Goal: Communication & Community: Share content

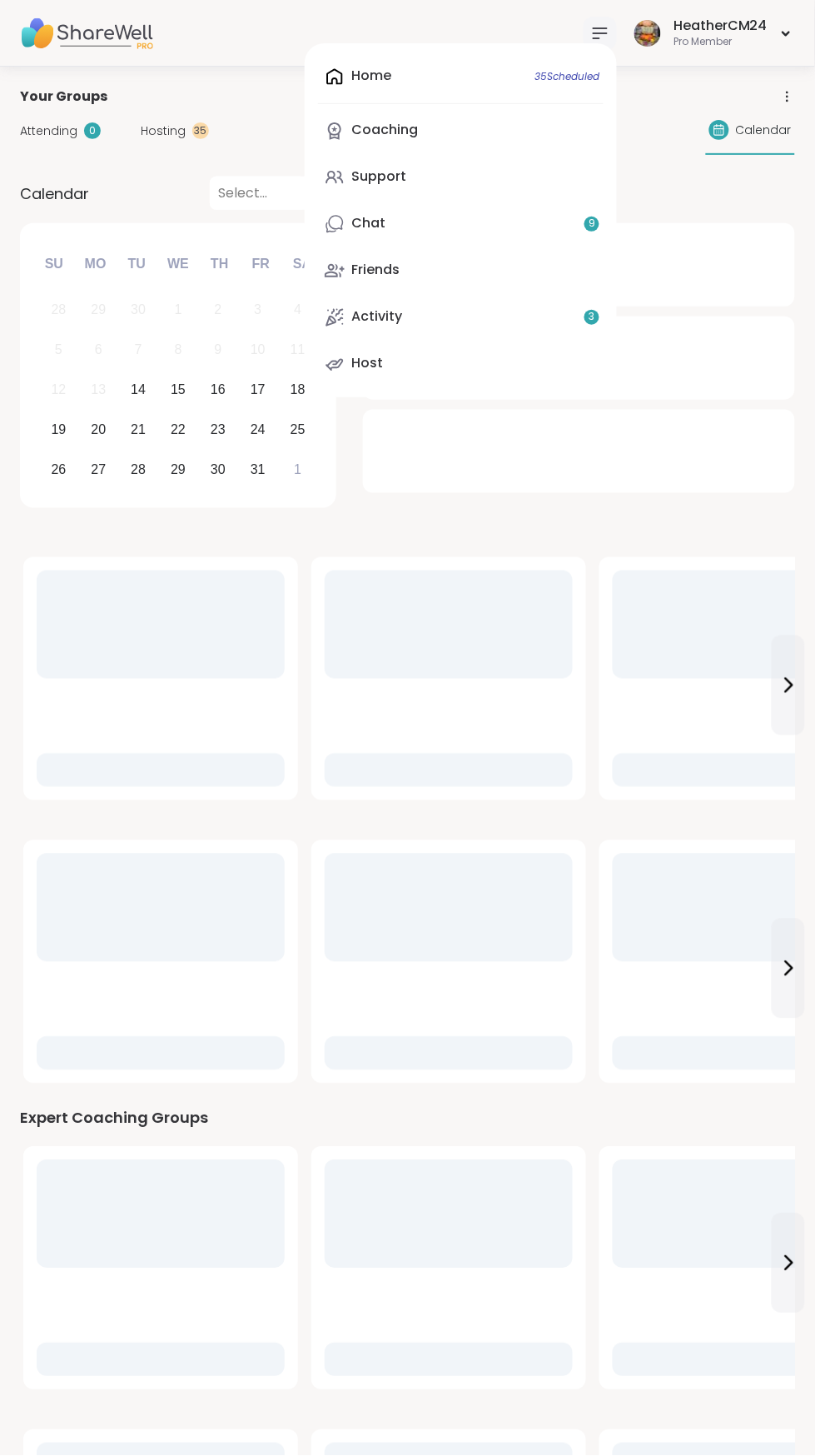
click at [379, 49] on div "Home 35 Scheduled Coaching Support Chat 9 Friends Activity 3 Host" at bounding box center [461, 221] width 313 height 354
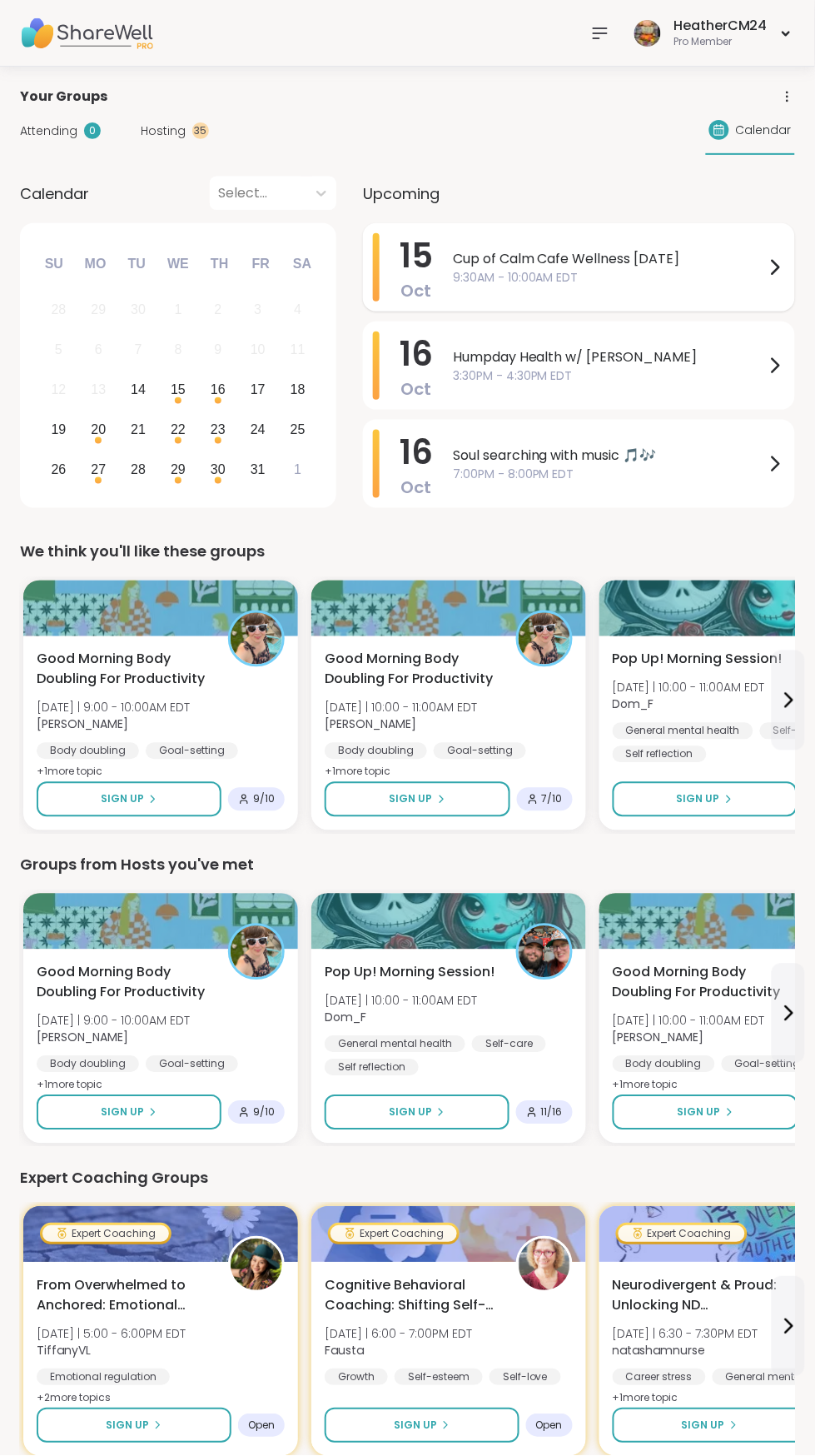
click at [496, 272] on span "9:30AM - 10:00AM EDT" at bounding box center [609, 278] width 313 height 18
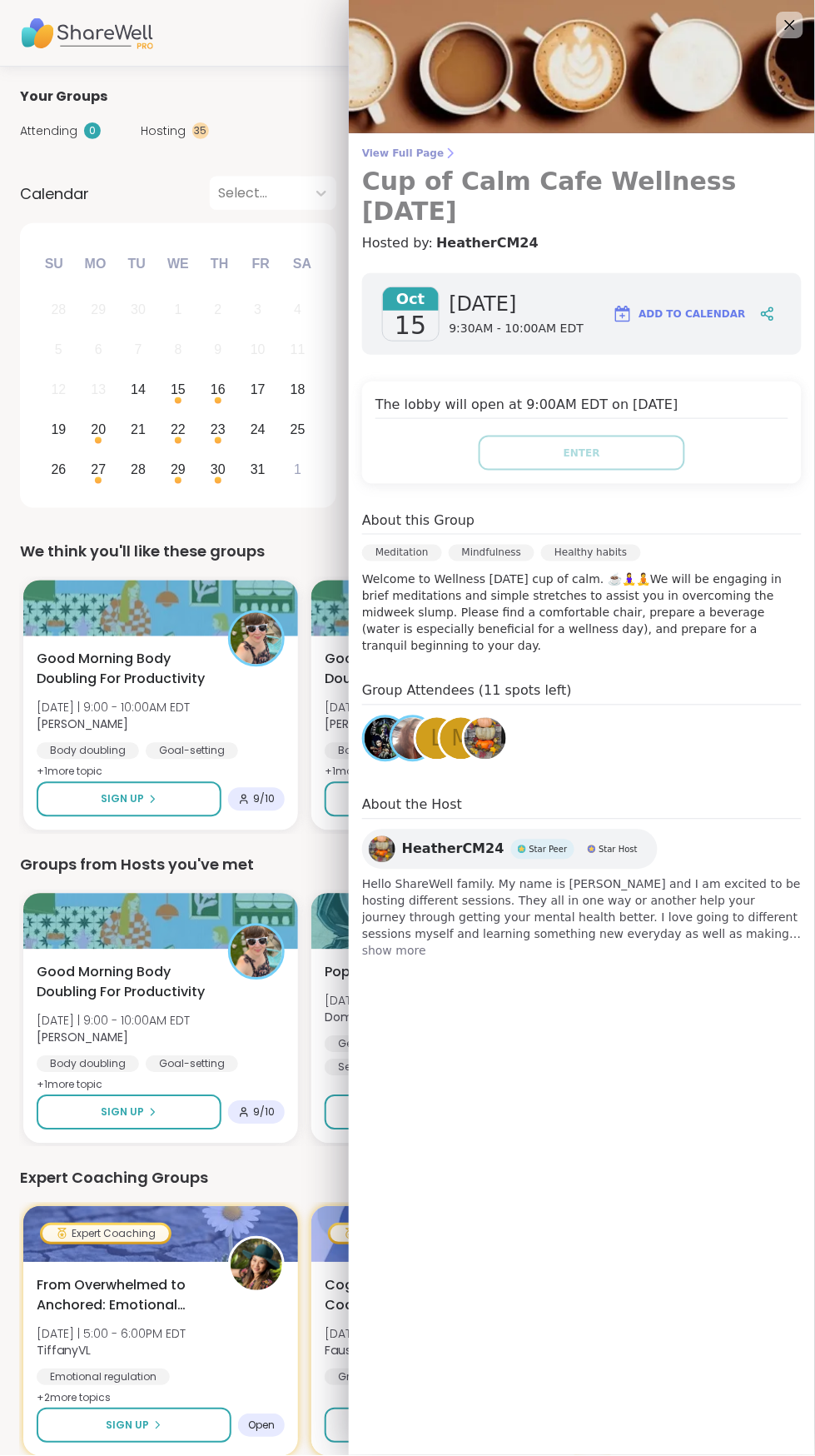
click at [382, 152] on span "View Full Page" at bounding box center [582, 153] width 439 height 14
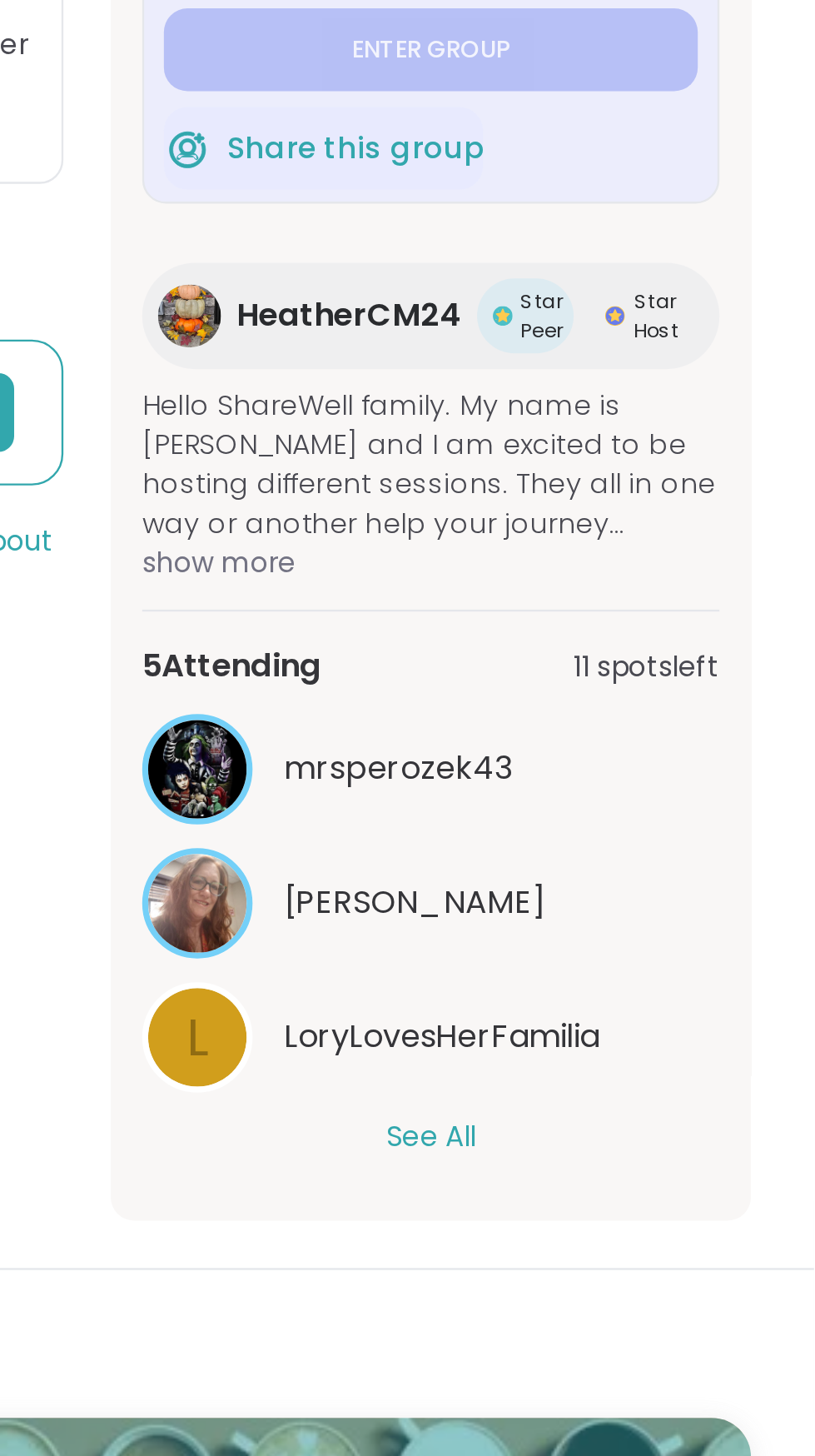
click at [637, 958] on button "See All" at bounding box center [653, 957] width 37 height 18
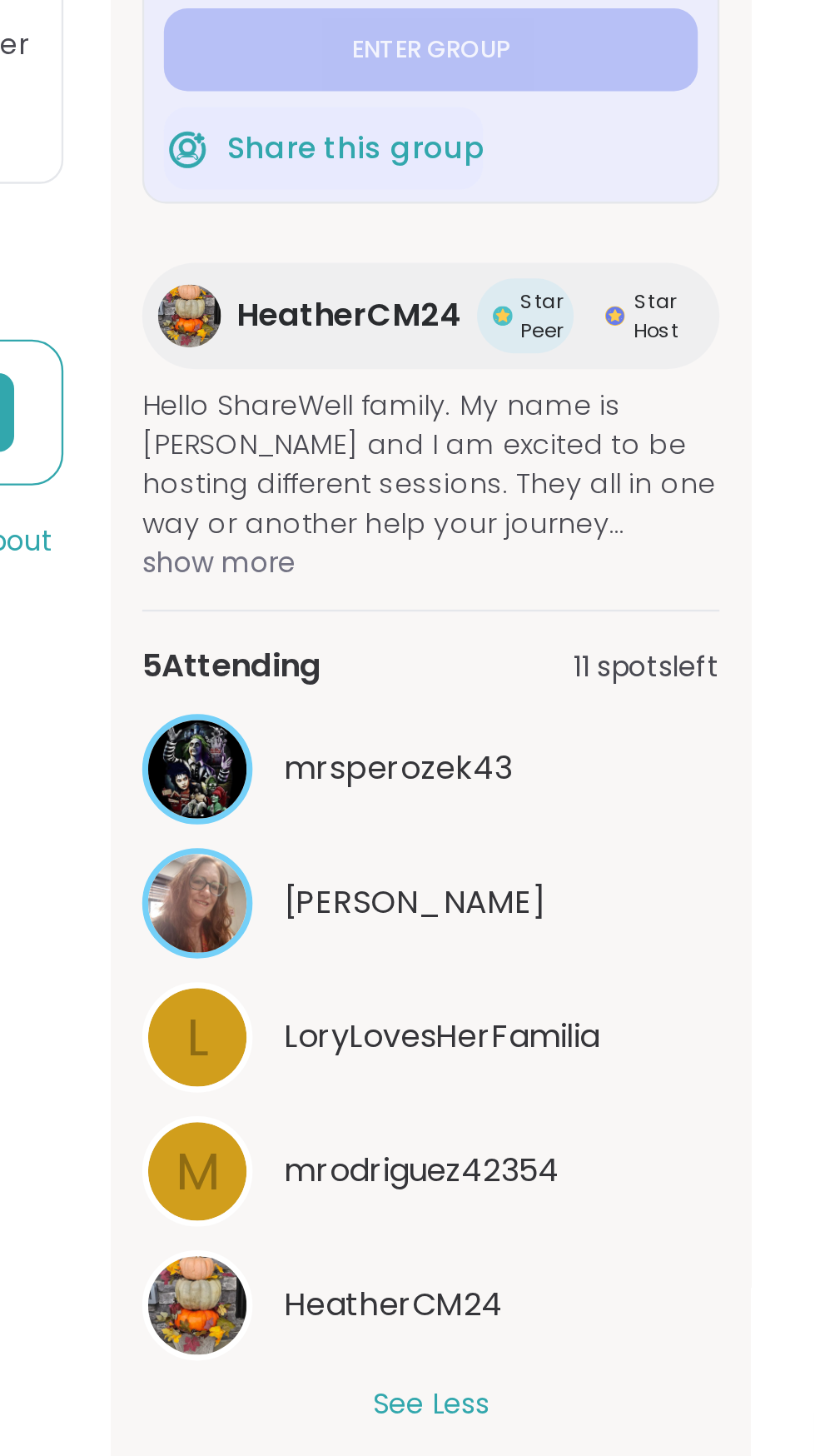
click at [554, 720] on span "show more" at bounding box center [653, 714] width 244 height 17
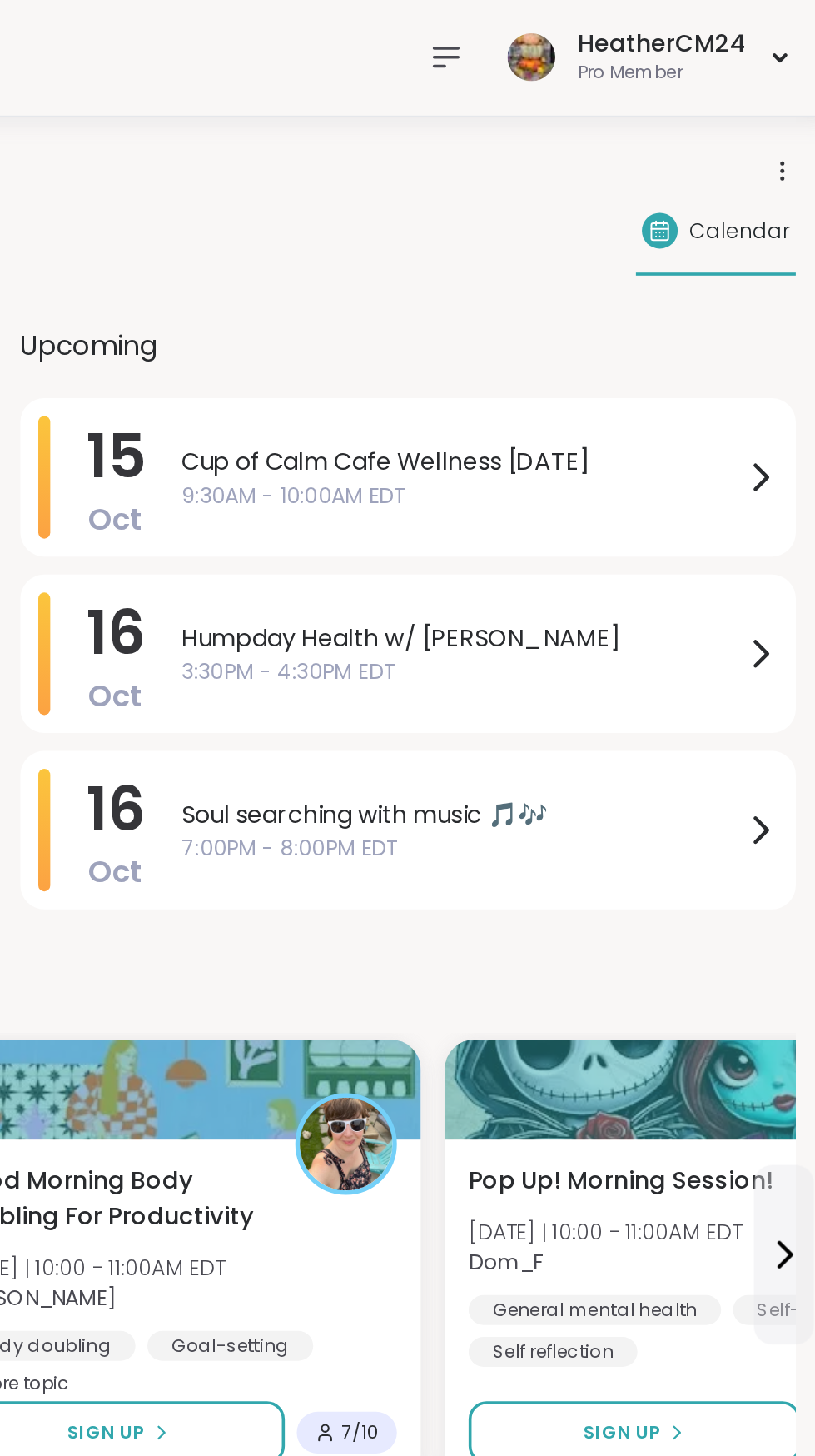
click at [591, 39] on nav at bounding box center [600, 33] width 33 height 33
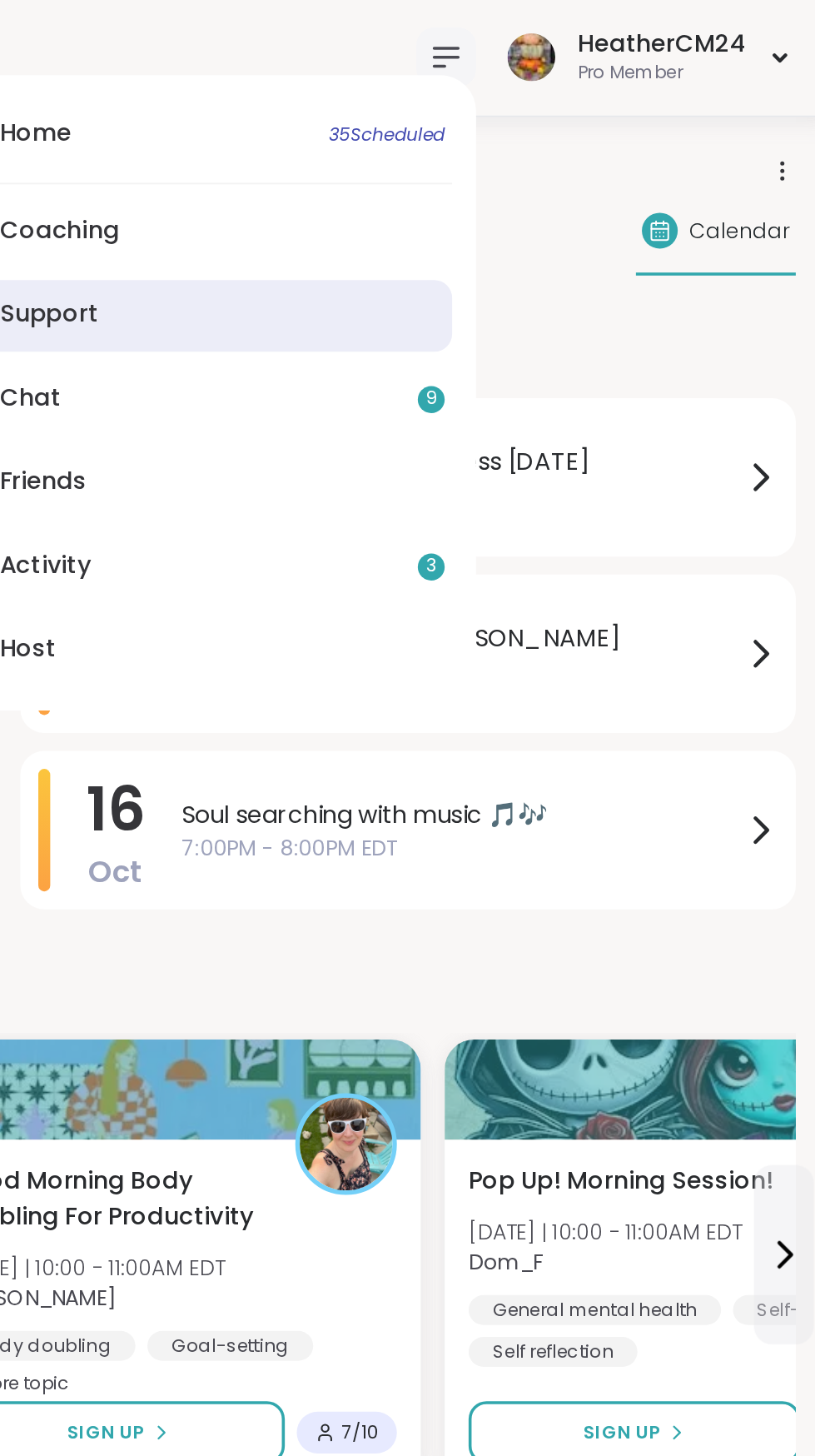
click at [394, 164] on link "Support" at bounding box center [461, 177] width 285 height 40
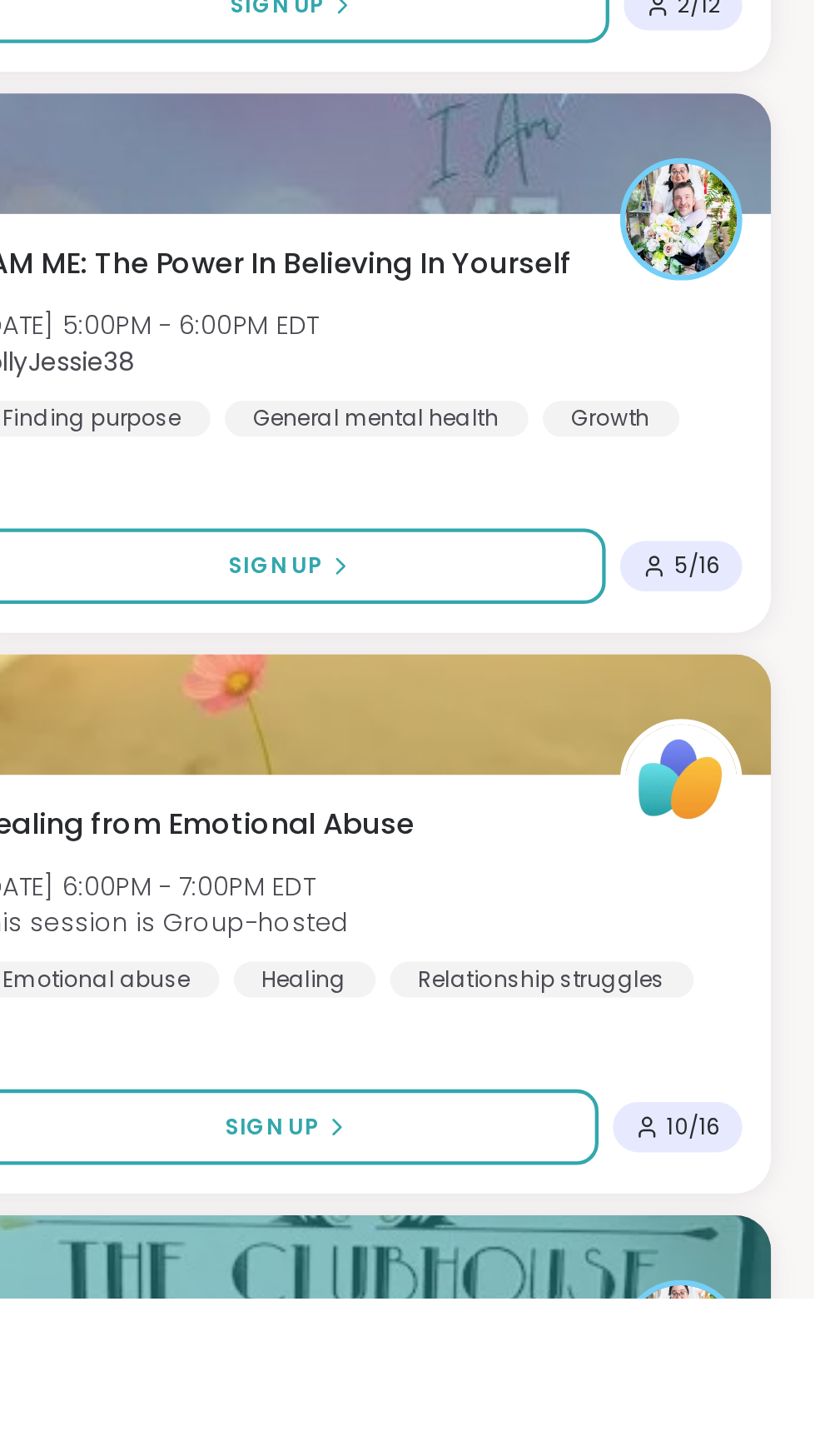
scroll to position [3436, 0]
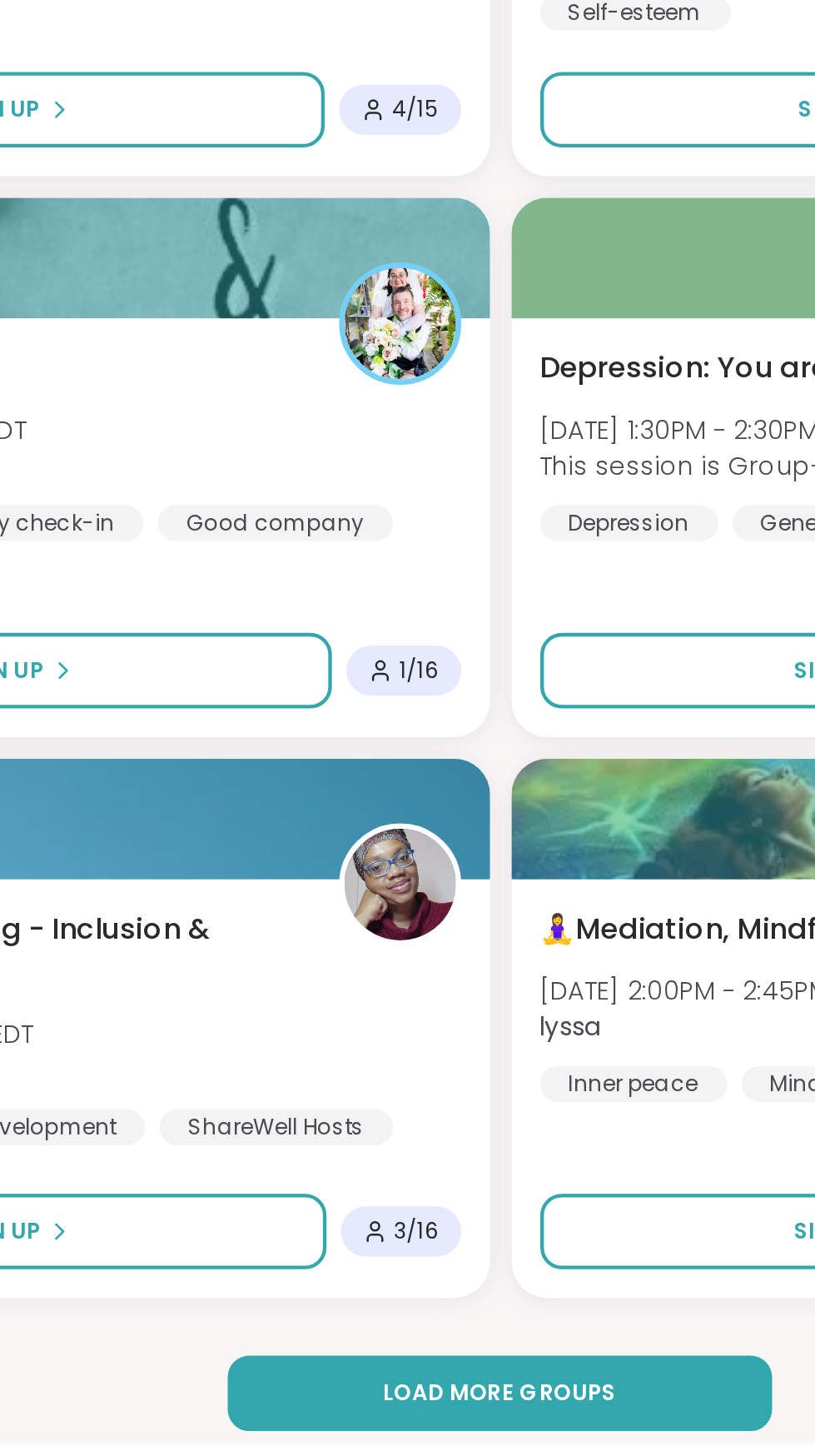
scroll to position [8246, 0]
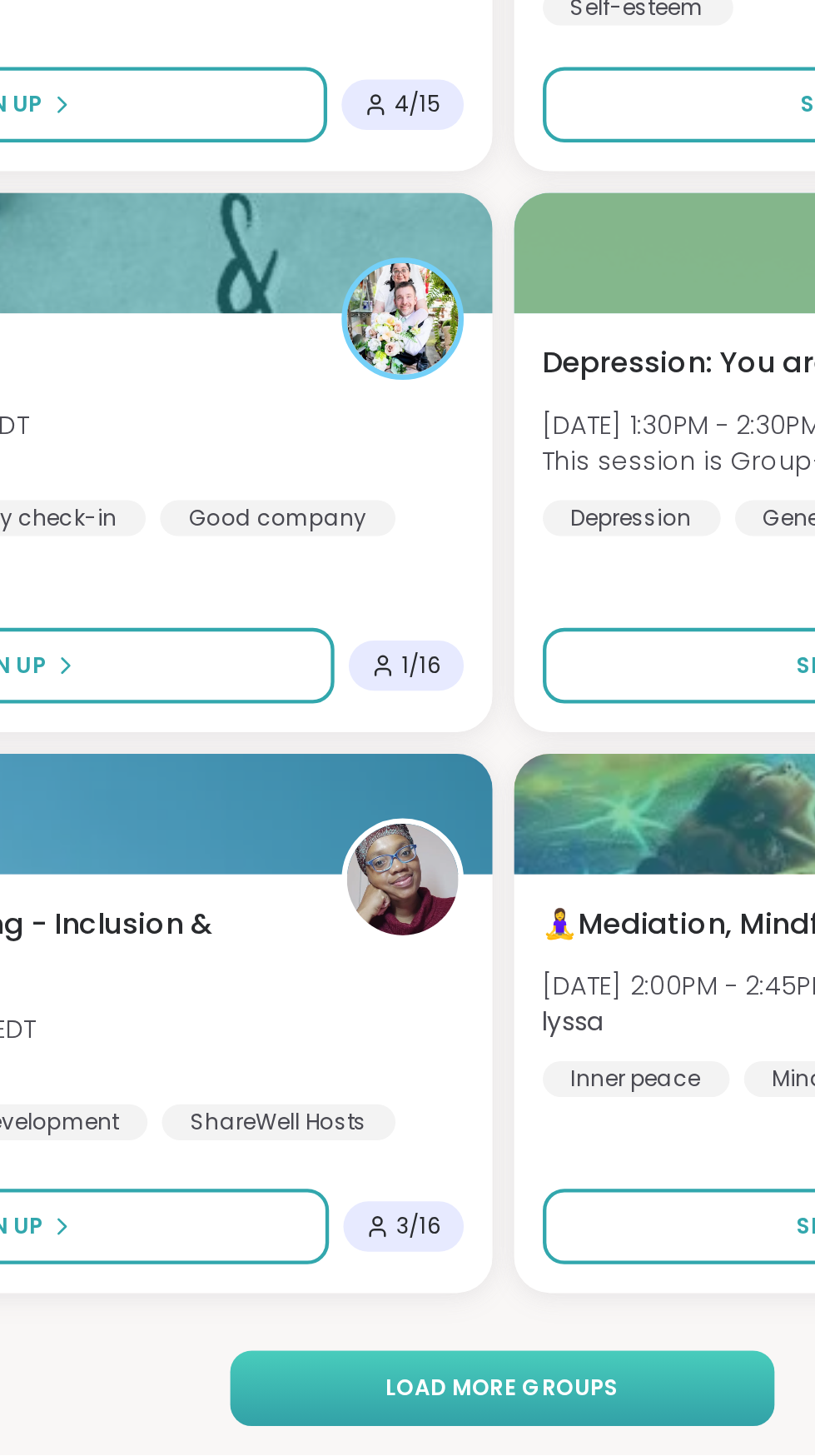
click at [384, 1428] on span "Load more groups" at bounding box center [407, 1425] width 108 height 15
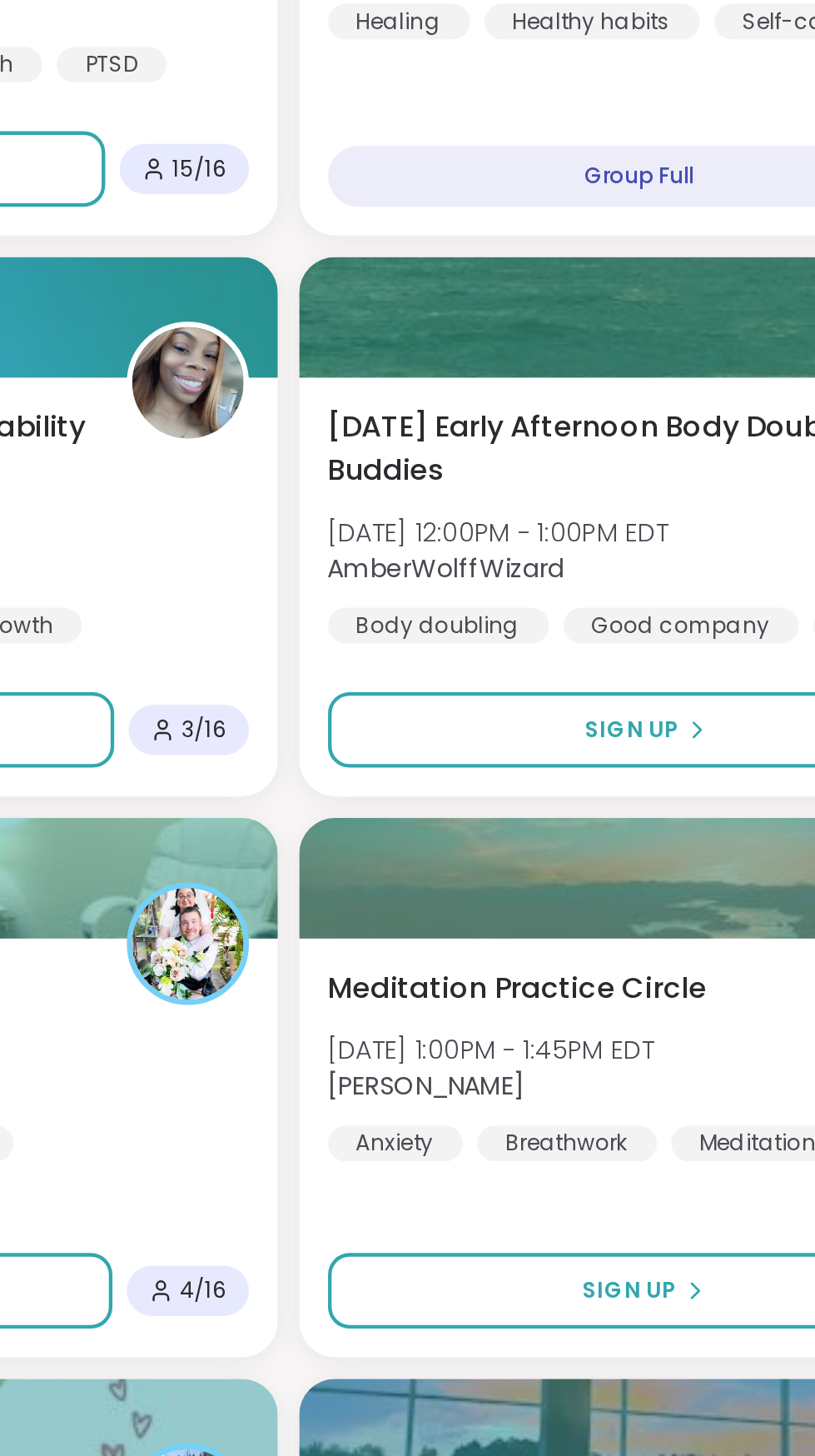
scroll to position [0, 0]
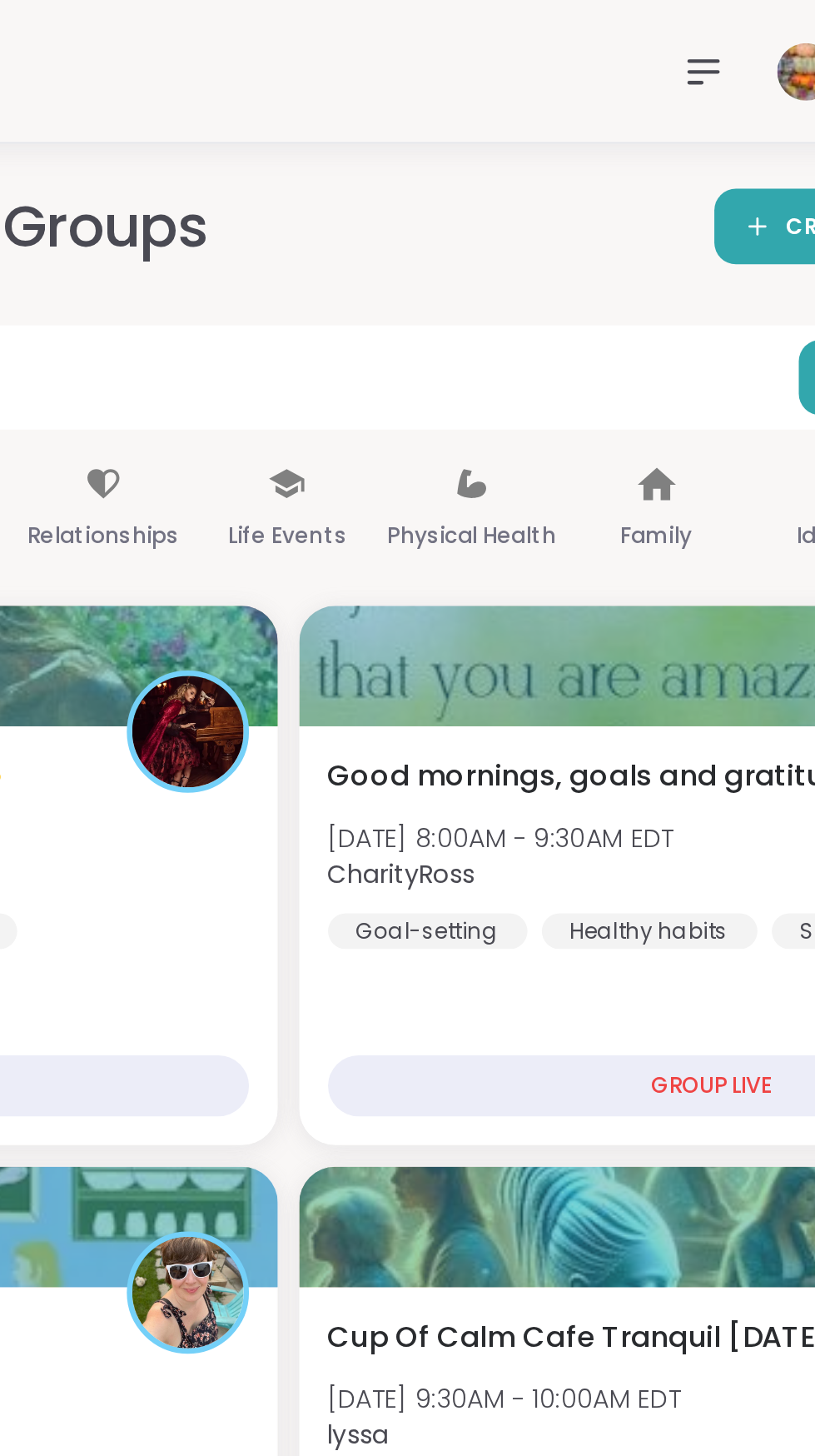
click at [598, 23] on icon at bounding box center [600, 32] width 20 height 20
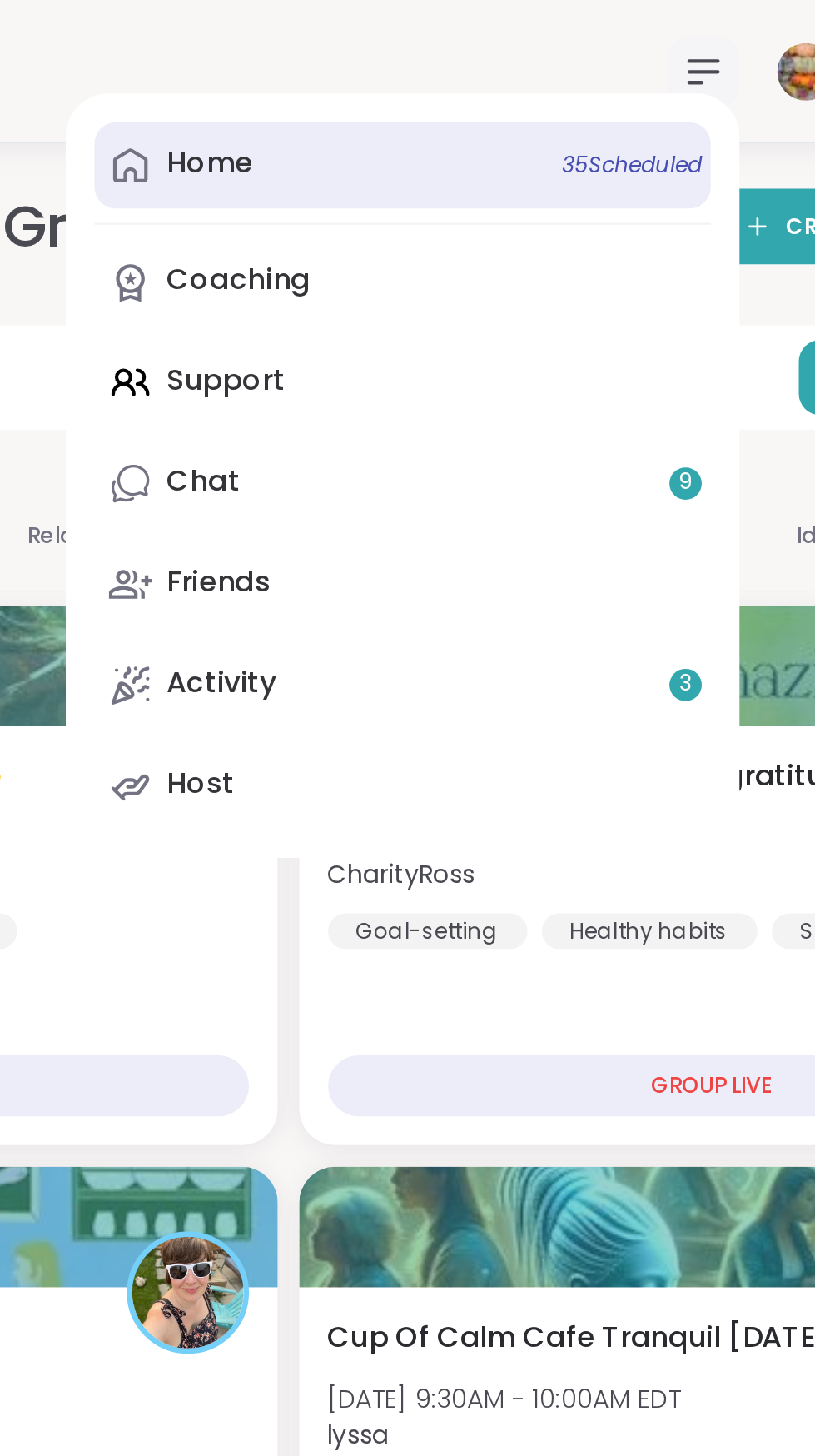
click at [370, 66] on div "Home 35 Scheduled" at bounding box center [371, 76] width 40 height 19
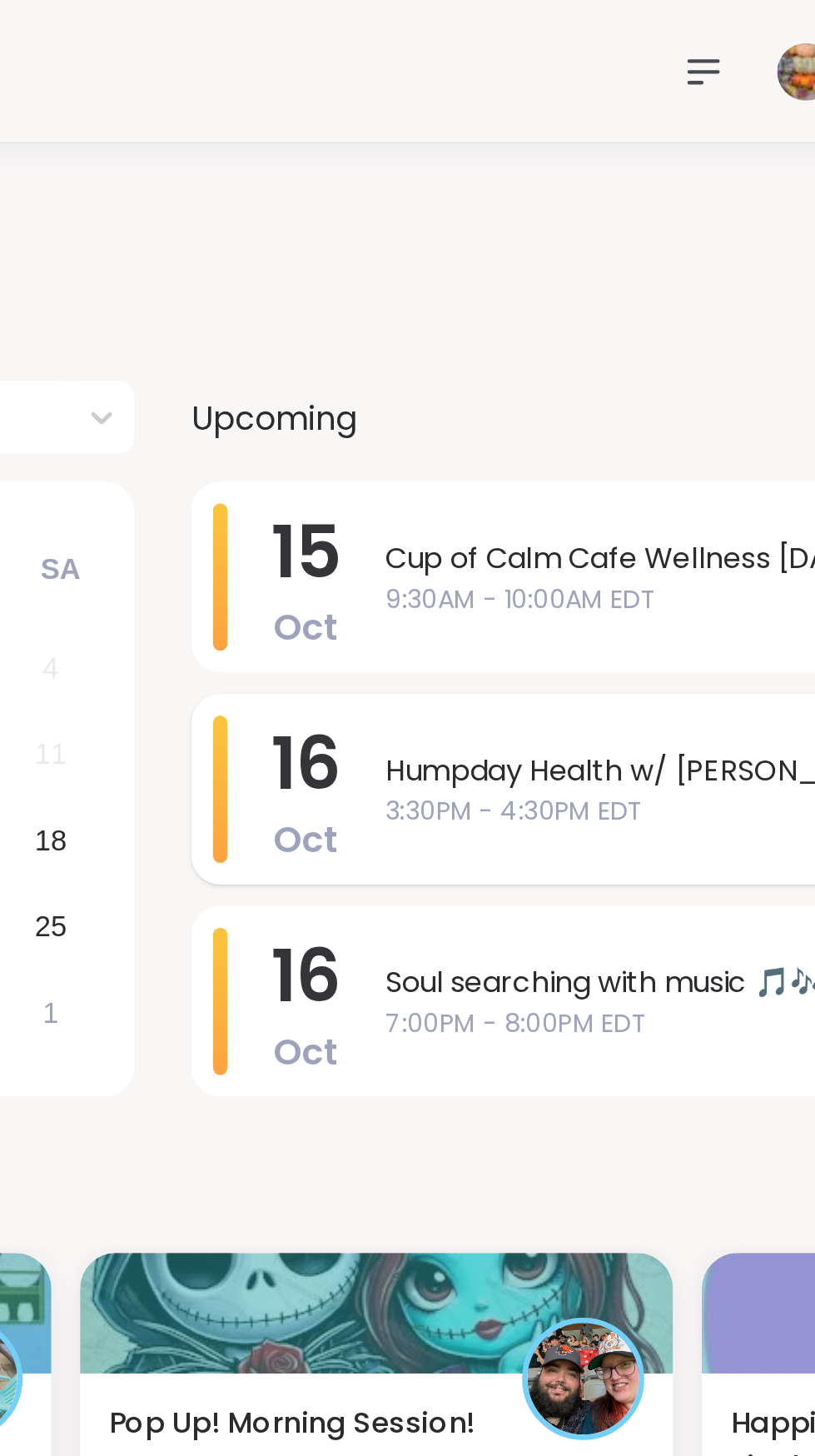
click at [529, 371] on span "3:30PM - 4:30PM EDT" at bounding box center [609, 376] width 313 height 18
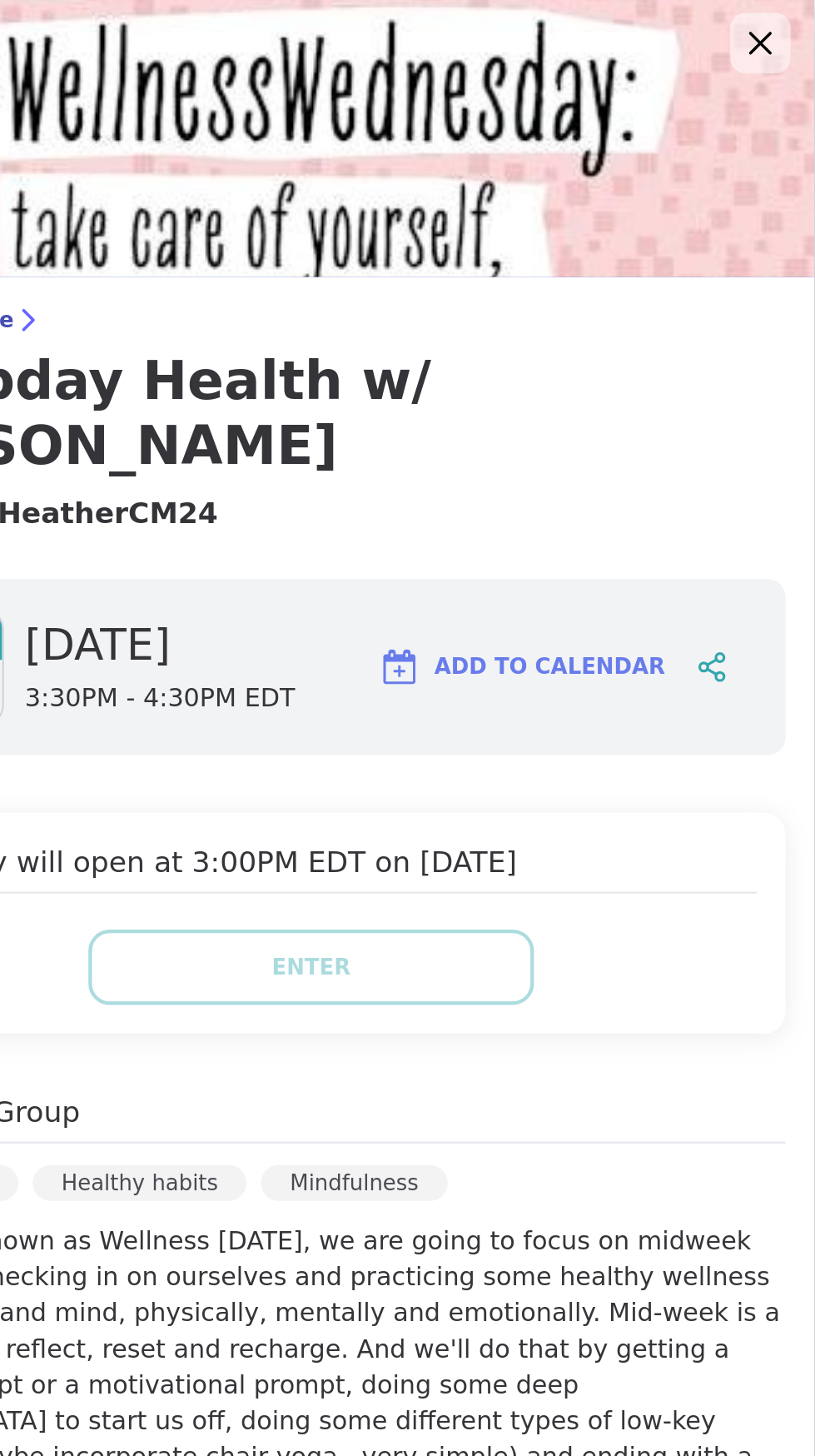
click at [790, 24] on icon at bounding box center [790, 25] width 11 height 11
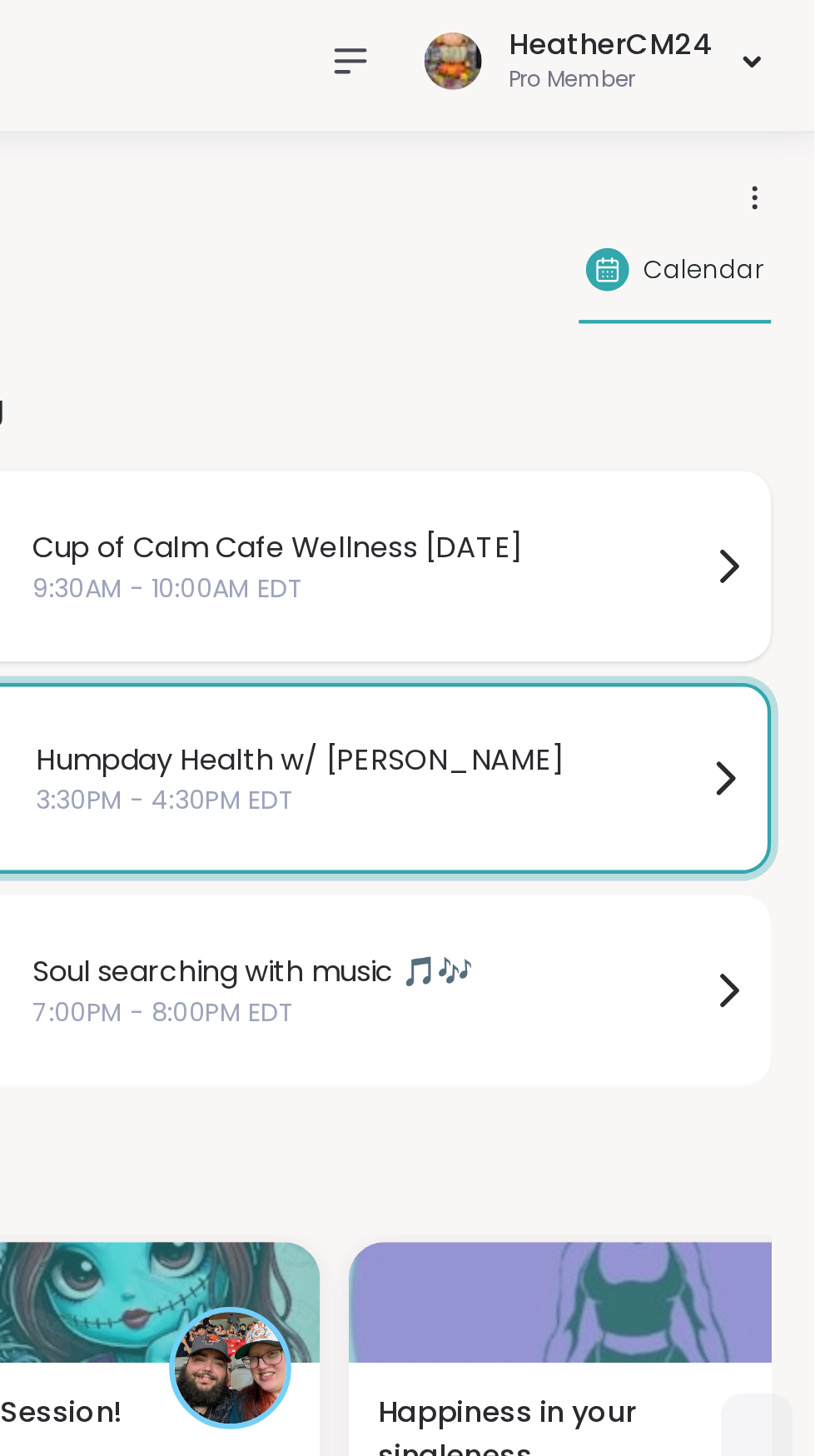
click at [634, 292] on div "Cup of Calm Cafe Wellness [DATE] 9:30AM - 10:00AM EDT" at bounding box center [619, 268] width 332 height 68
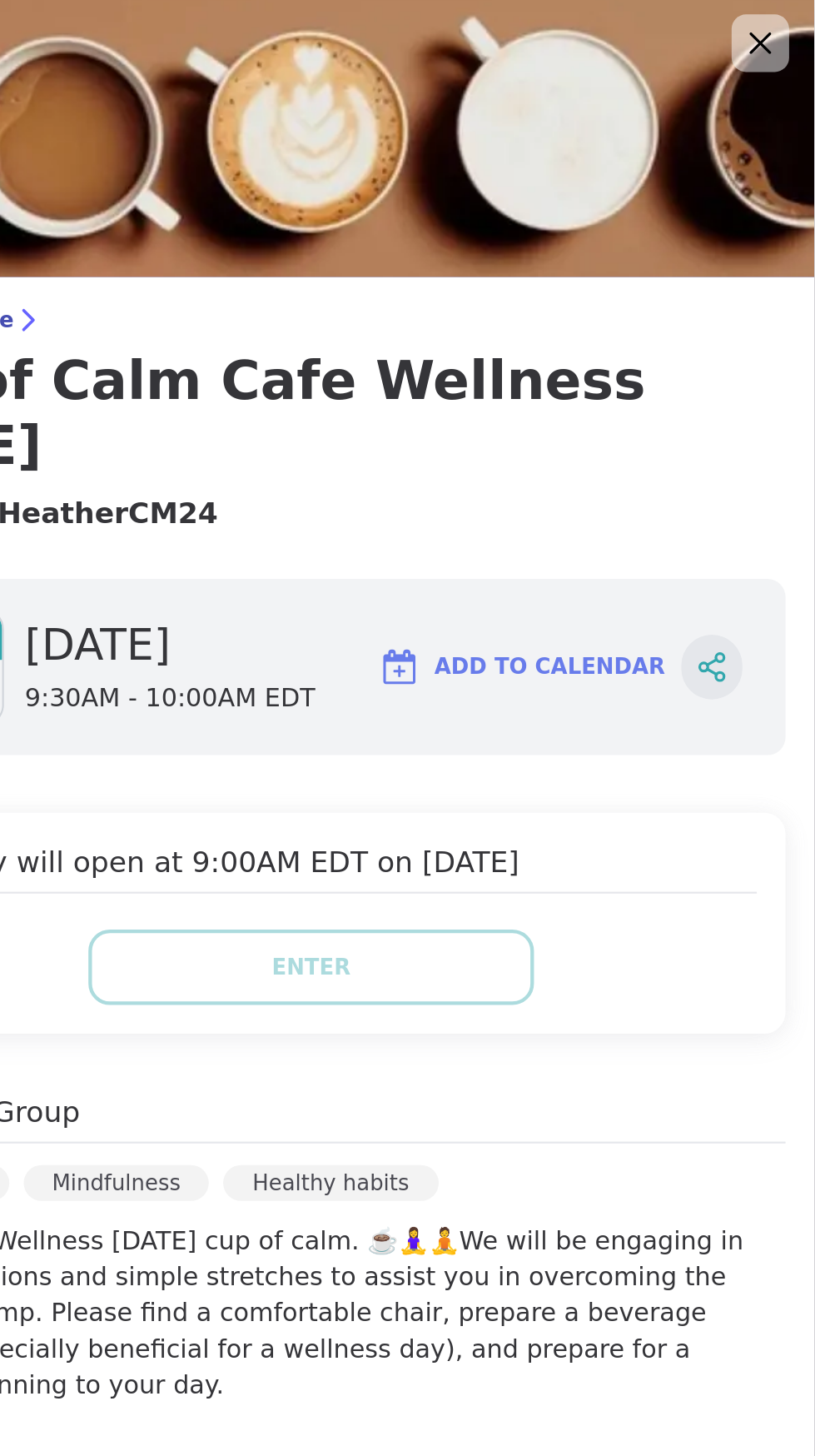
click at [768, 311] on icon at bounding box center [767, 312] width 4 height 3
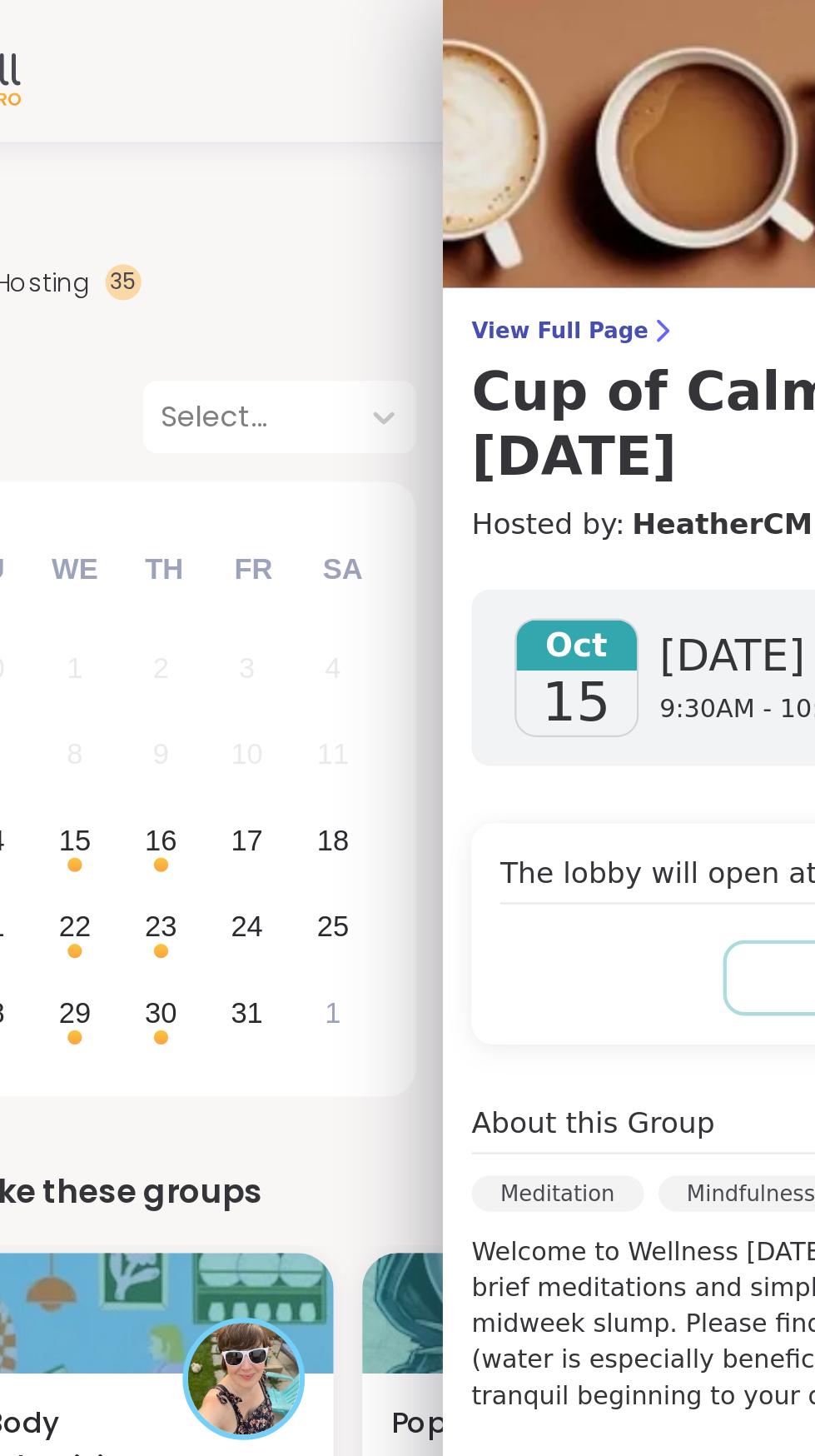
click at [301, 124] on div "Attending 0 Hosting 35 Calendar" at bounding box center [407, 130] width 775 height 49
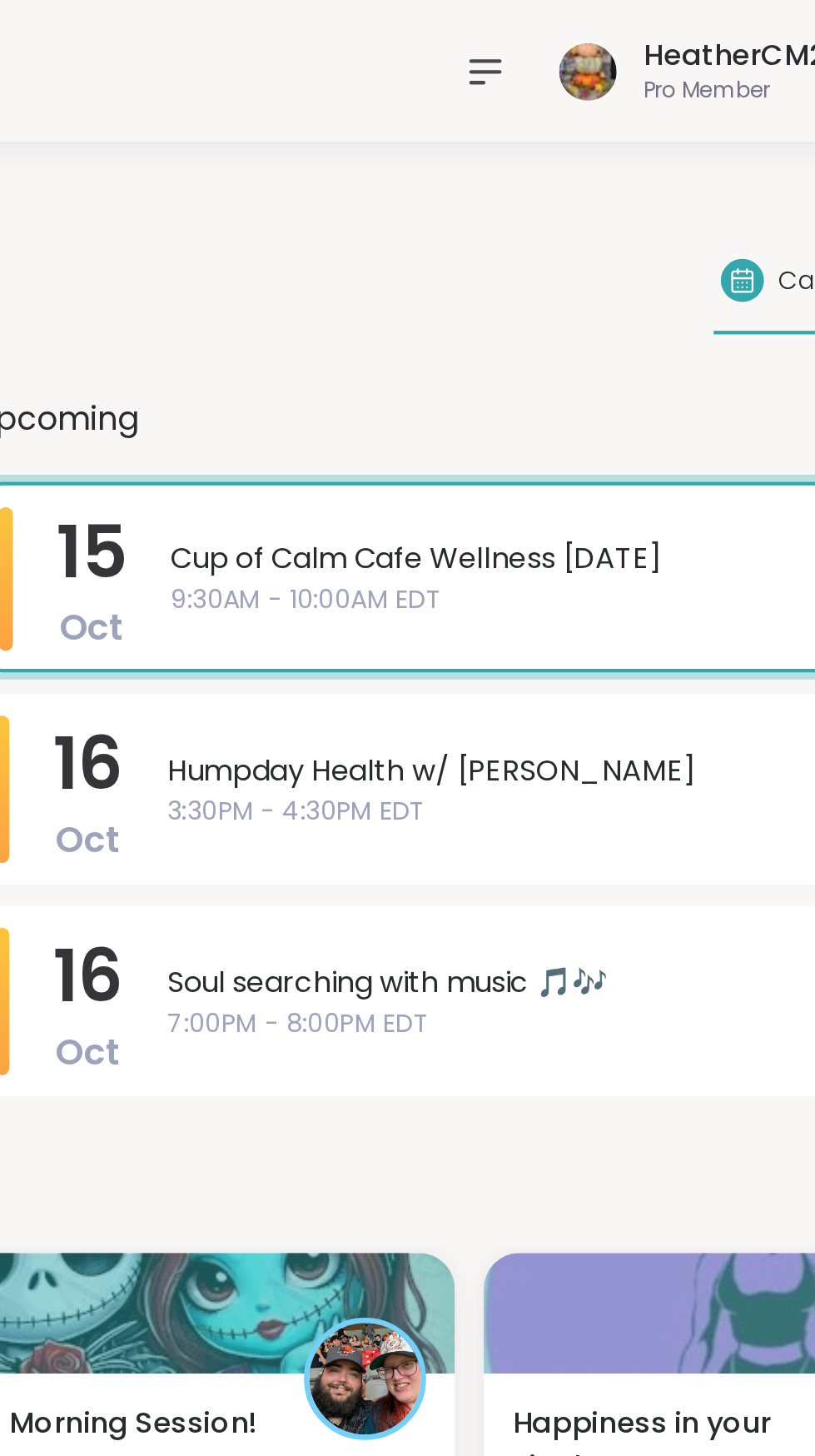
click at [593, 28] on nav at bounding box center [600, 33] width 33 height 33
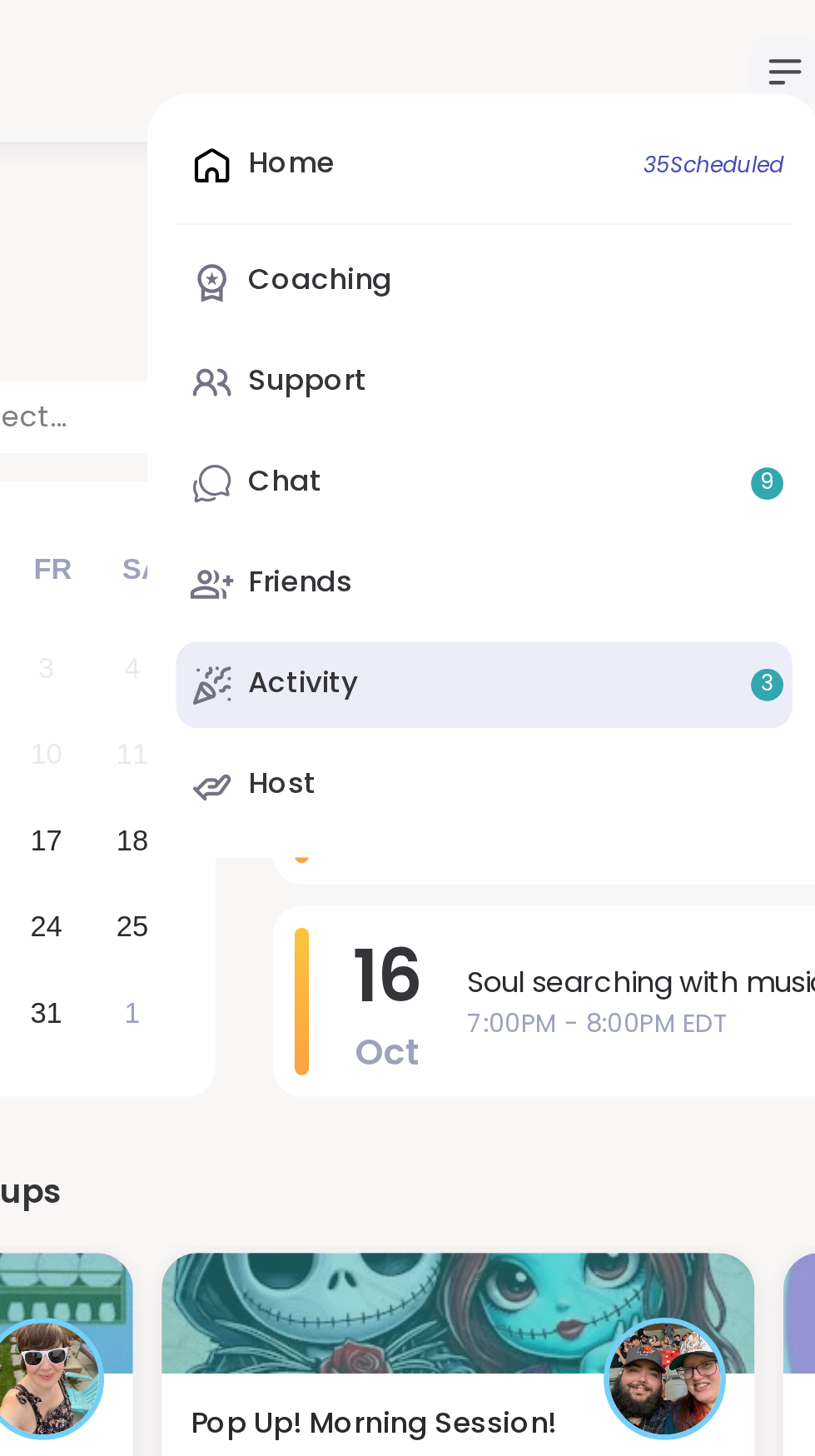
click at [387, 319] on div "Activity 3" at bounding box center [377, 317] width 51 height 19
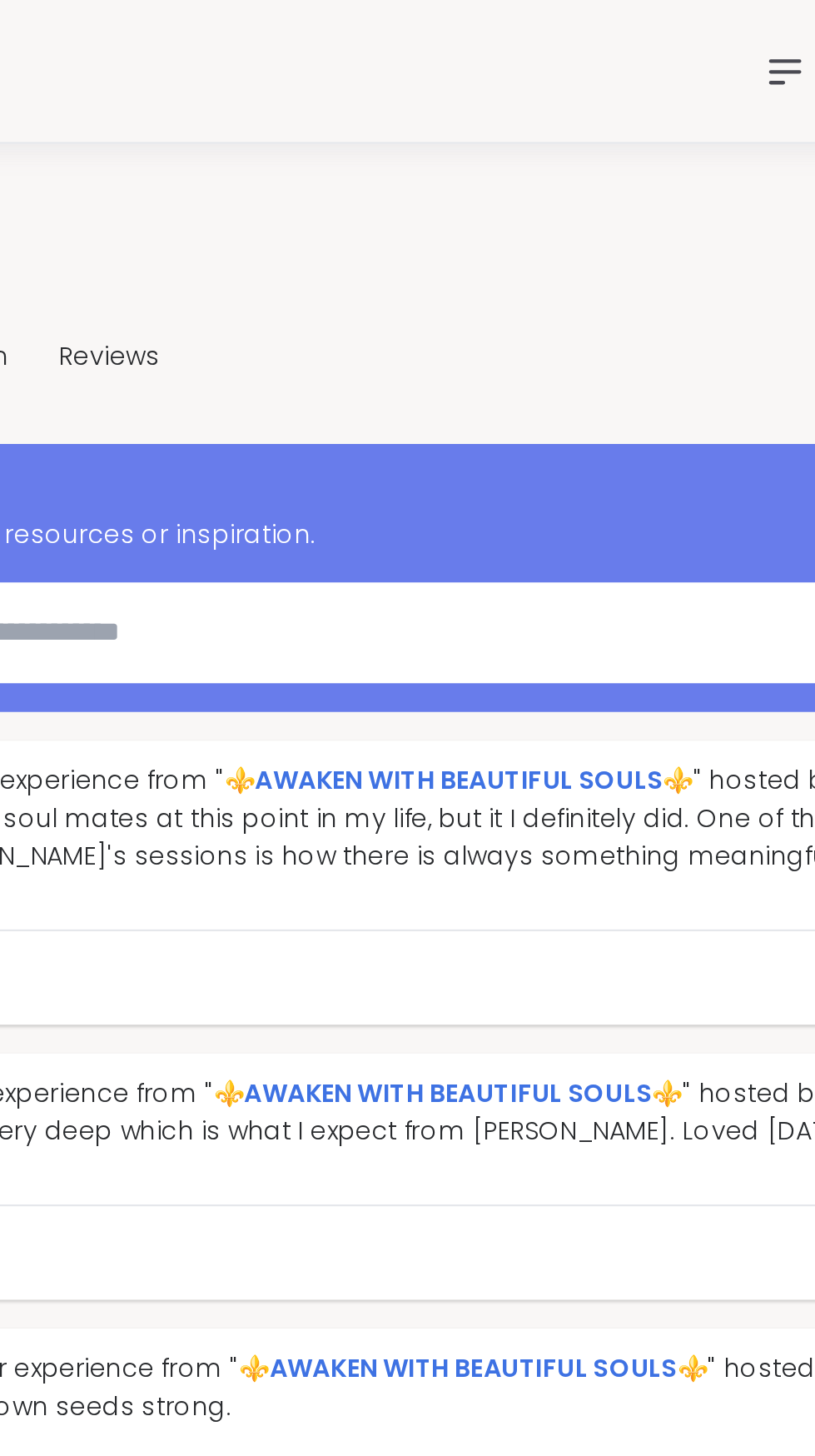
click at [387, 290] on textarea at bounding box center [401, 293] width 655 height 33
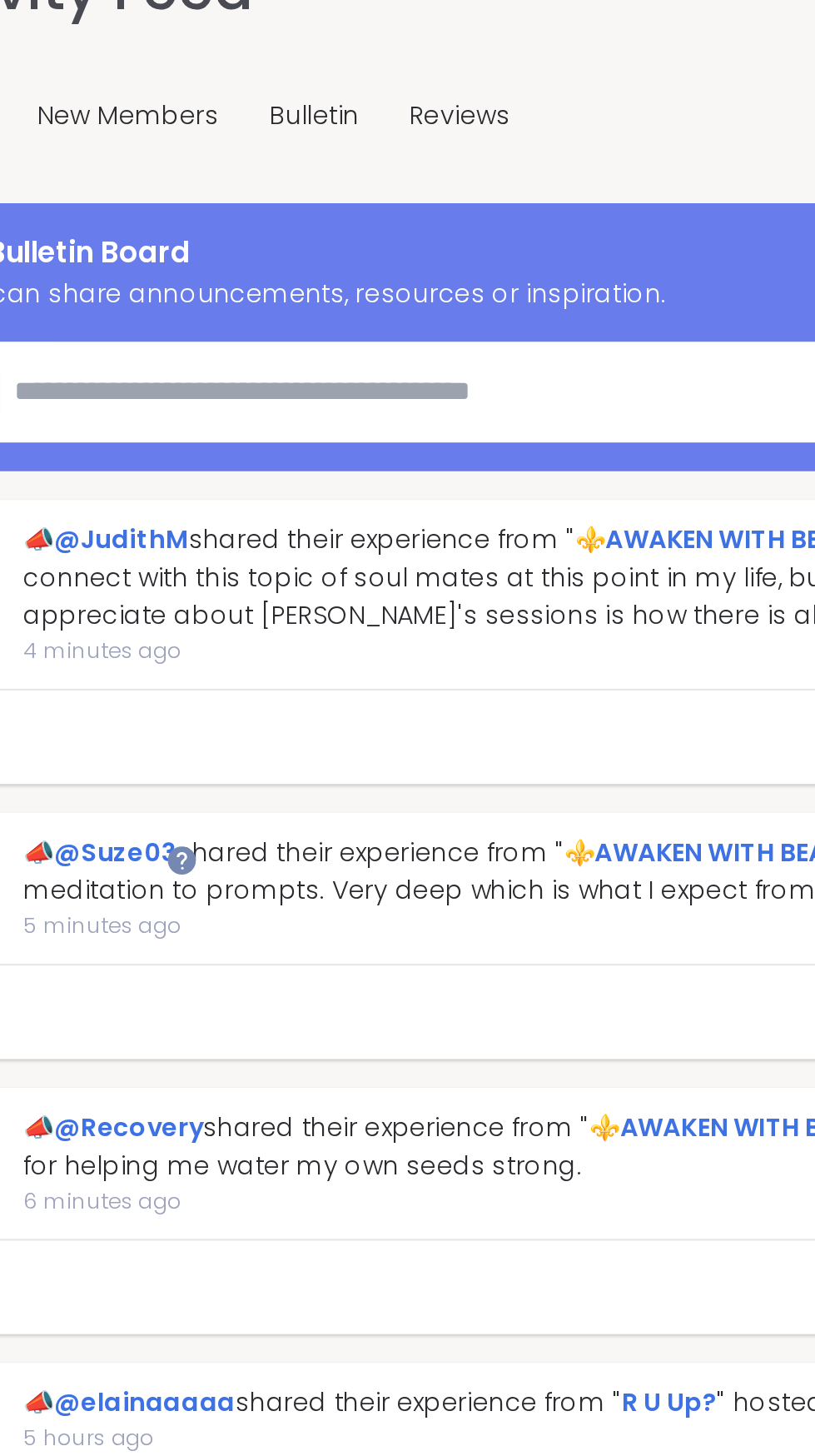
click at [198, 287] on textarea at bounding box center [401, 293] width 655 height 33
click at [173, 295] on textarea at bounding box center [401, 293] width 655 height 33
click at [142, 291] on textarea at bounding box center [401, 293] width 655 height 33
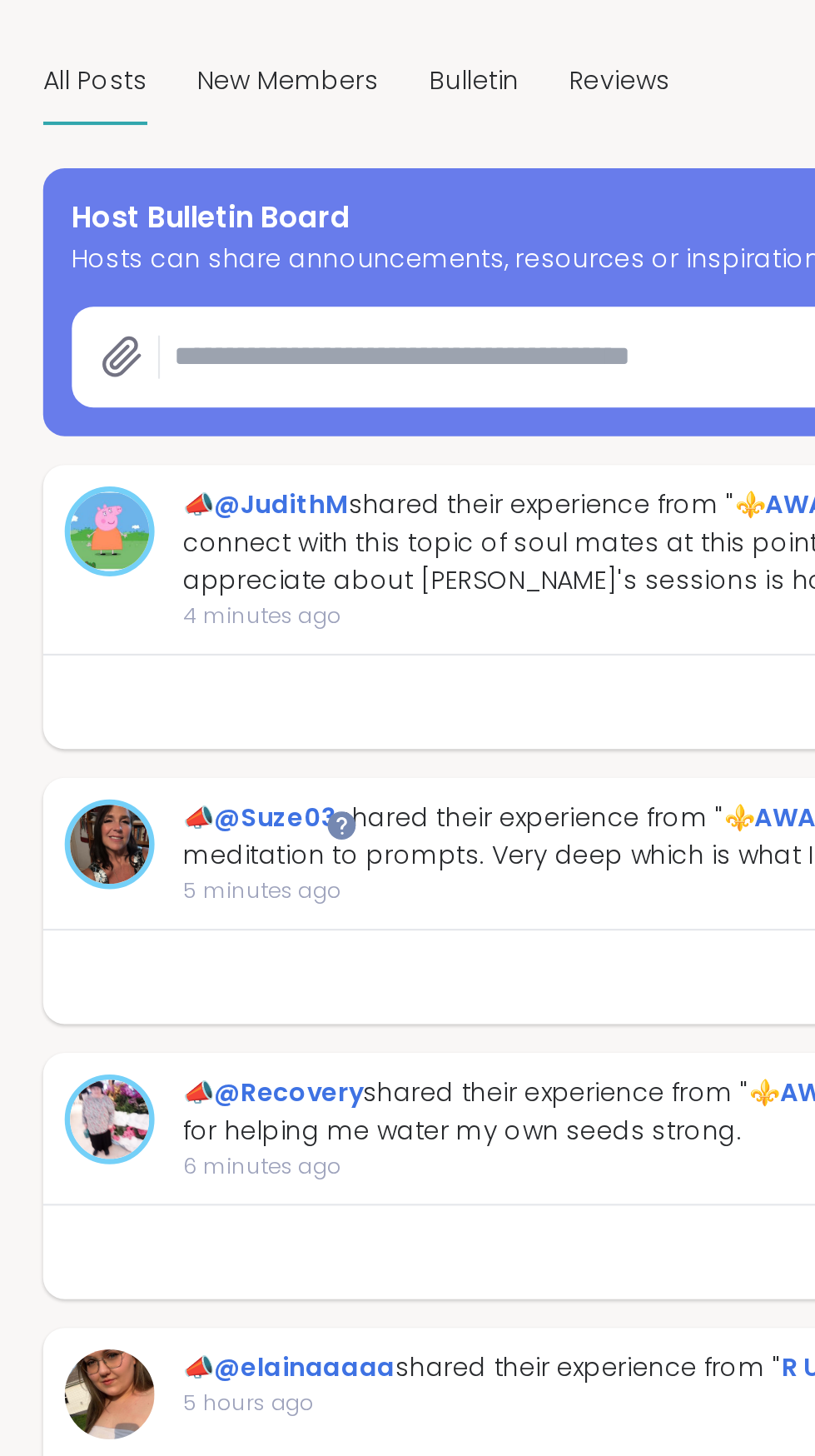
click at [119, 290] on textarea at bounding box center [401, 293] width 655 height 33
click at [120, 297] on textarea at bounding box center [401, 293] width 655 height 33
click at [113, 295] on textarea at bounding box center [401, 293] width 655 height 33
click at [229, 183] on div "Bulletin" at bounding box center [220, 166] width 42 height 39
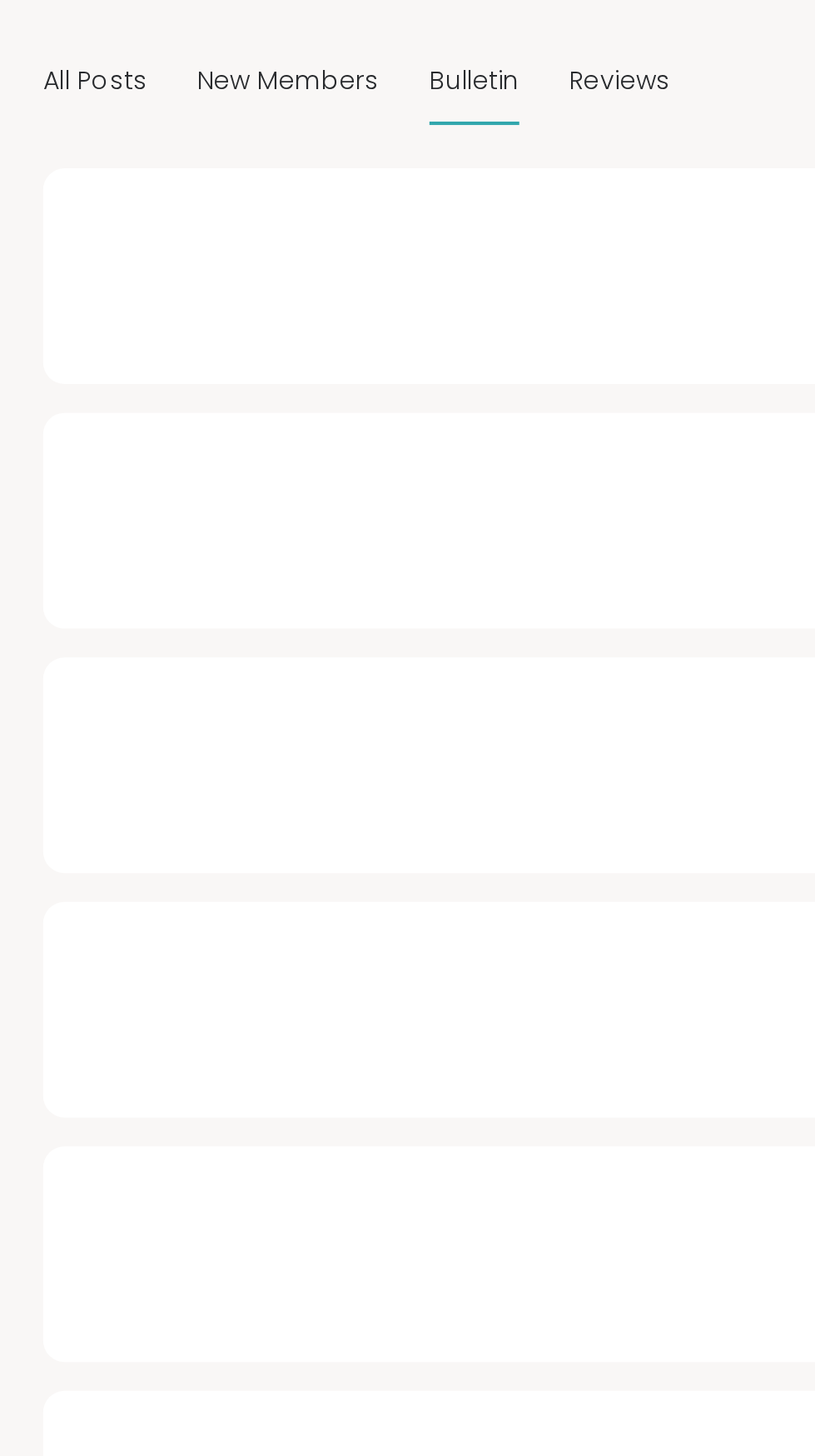
type textarea "*"
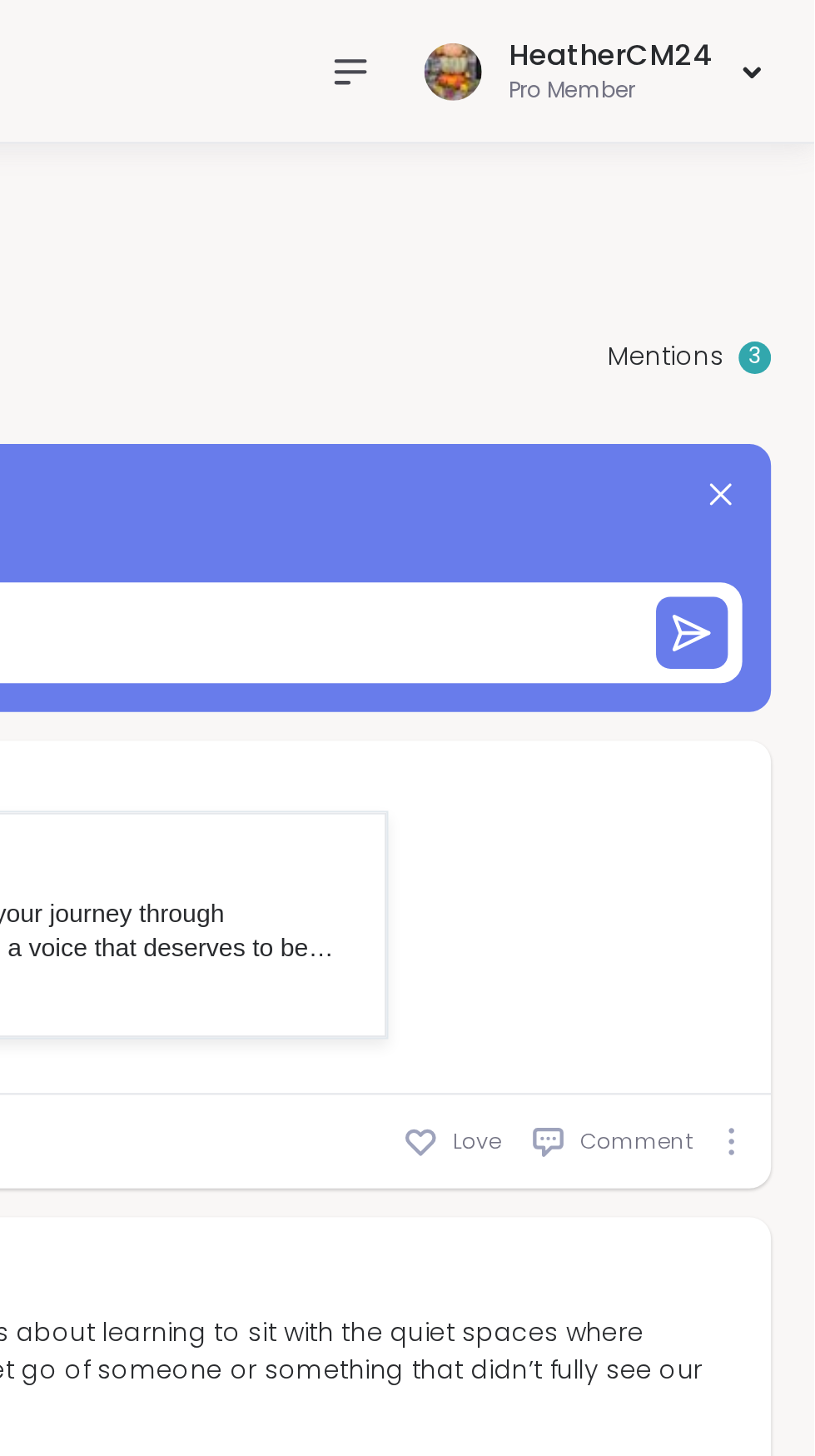
click at [596, 19] on nav at bounding box center [600, 33] width 33 height 33
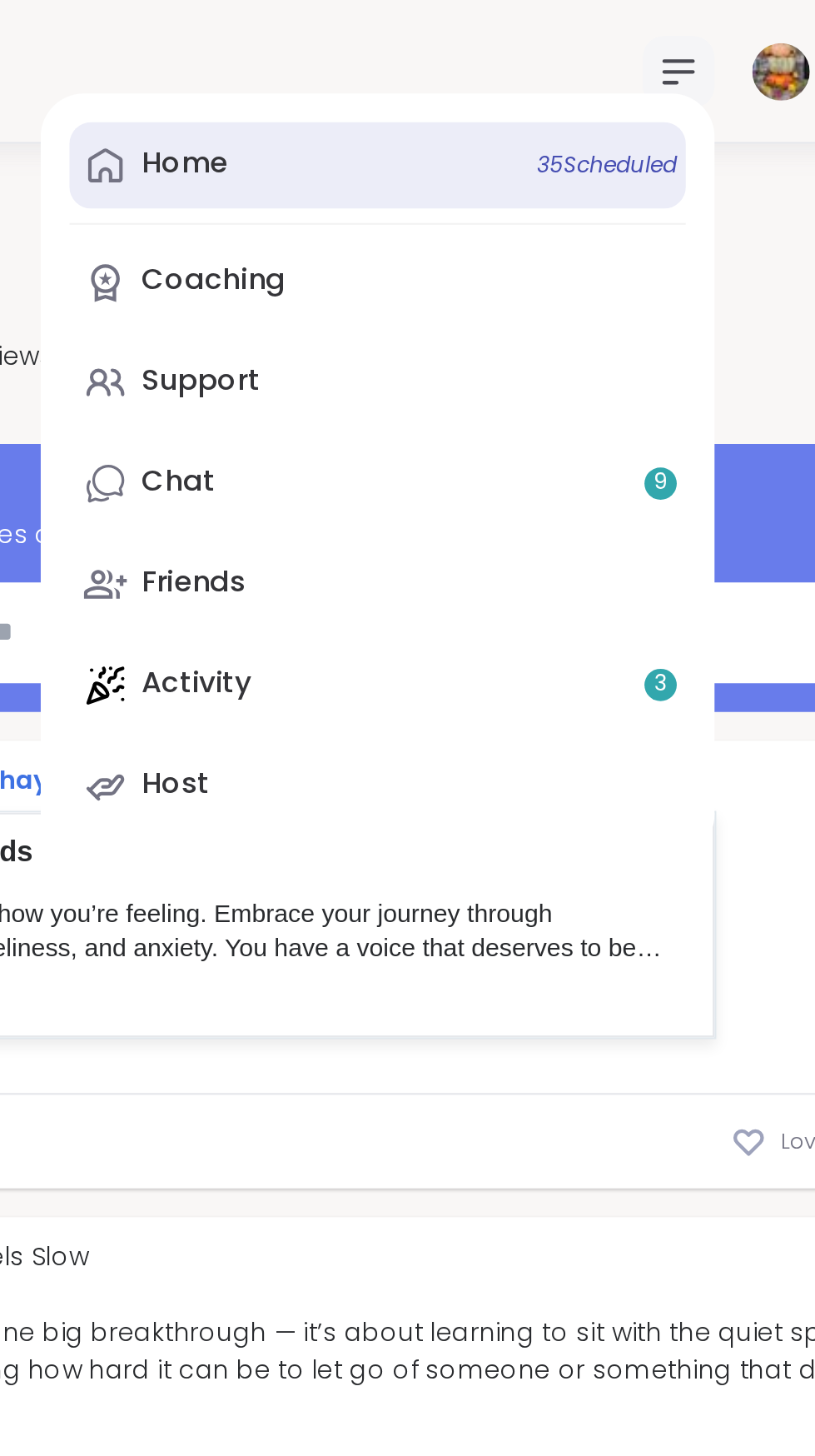
click at [389, 67] on div "Home 35 Scheduled" at bounding box center [371, 76] width 40 height 19
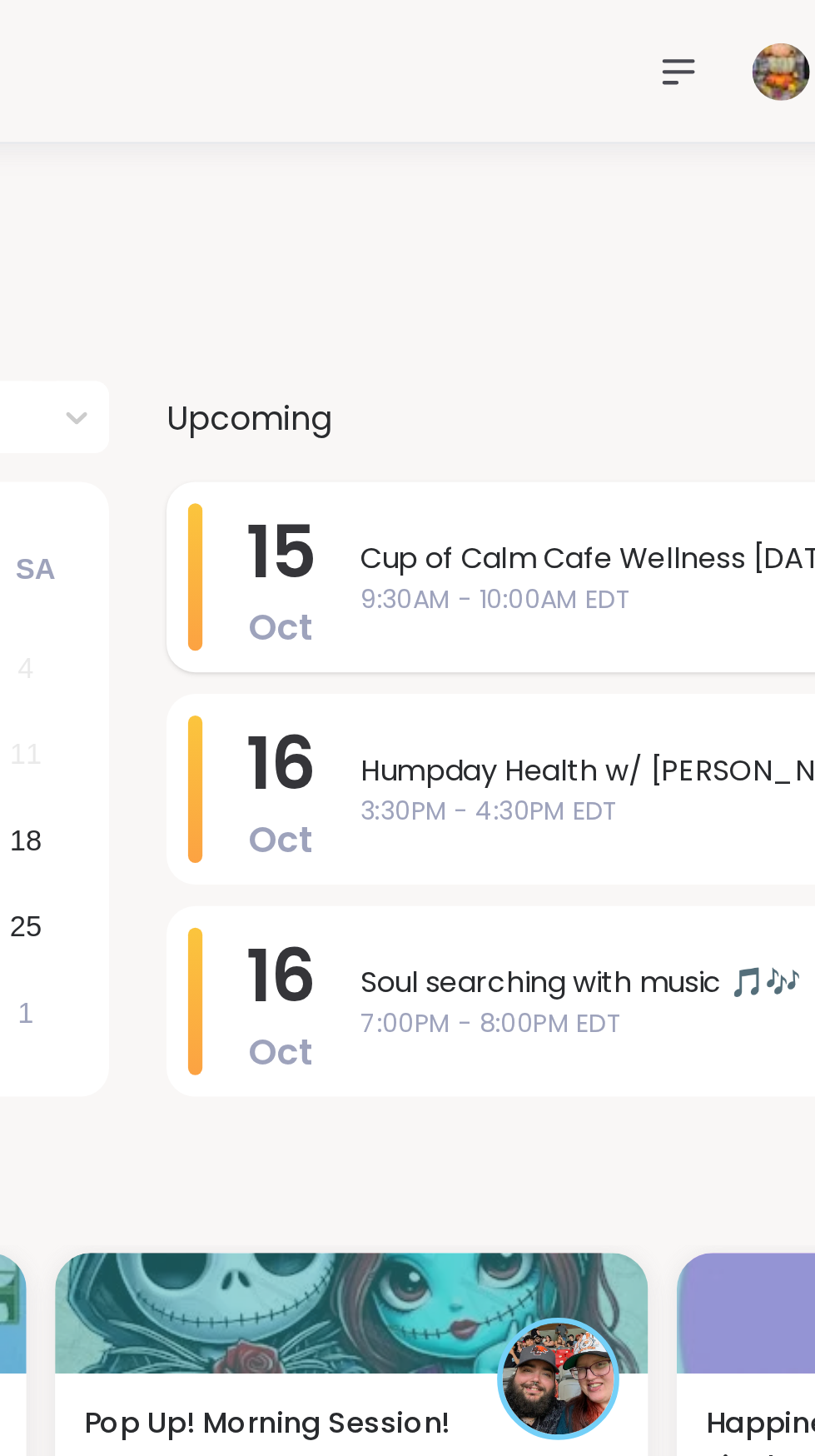
click at [544, 289] on div "Cup of Calm Cafe Wellness [DATE] 9:30AM - 10:00AM EDT" at bounding box center [619, 268] width 332 height 68
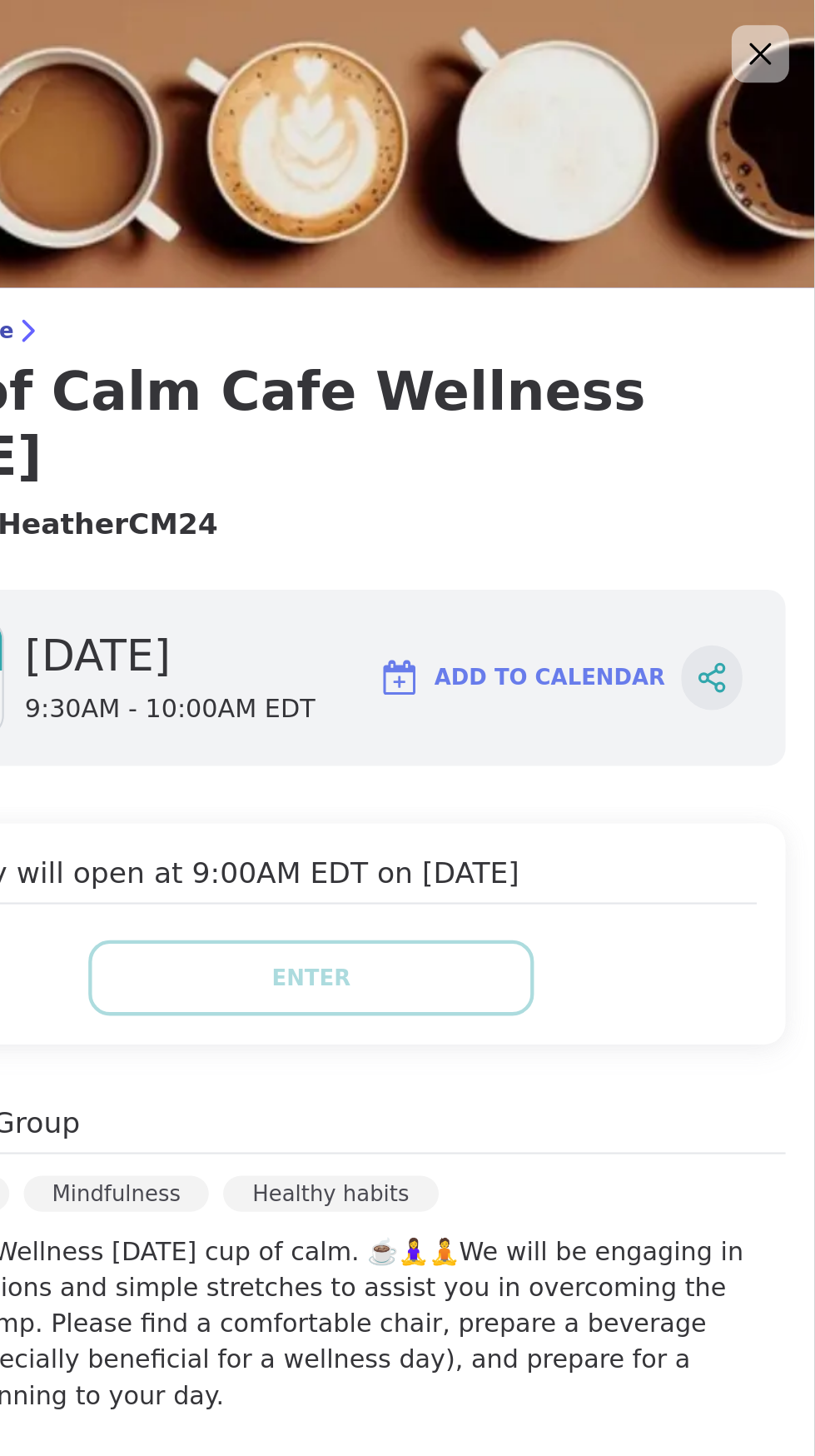
click at [770, 307] on icon at bounding box center [768, 314] width 15 height 15
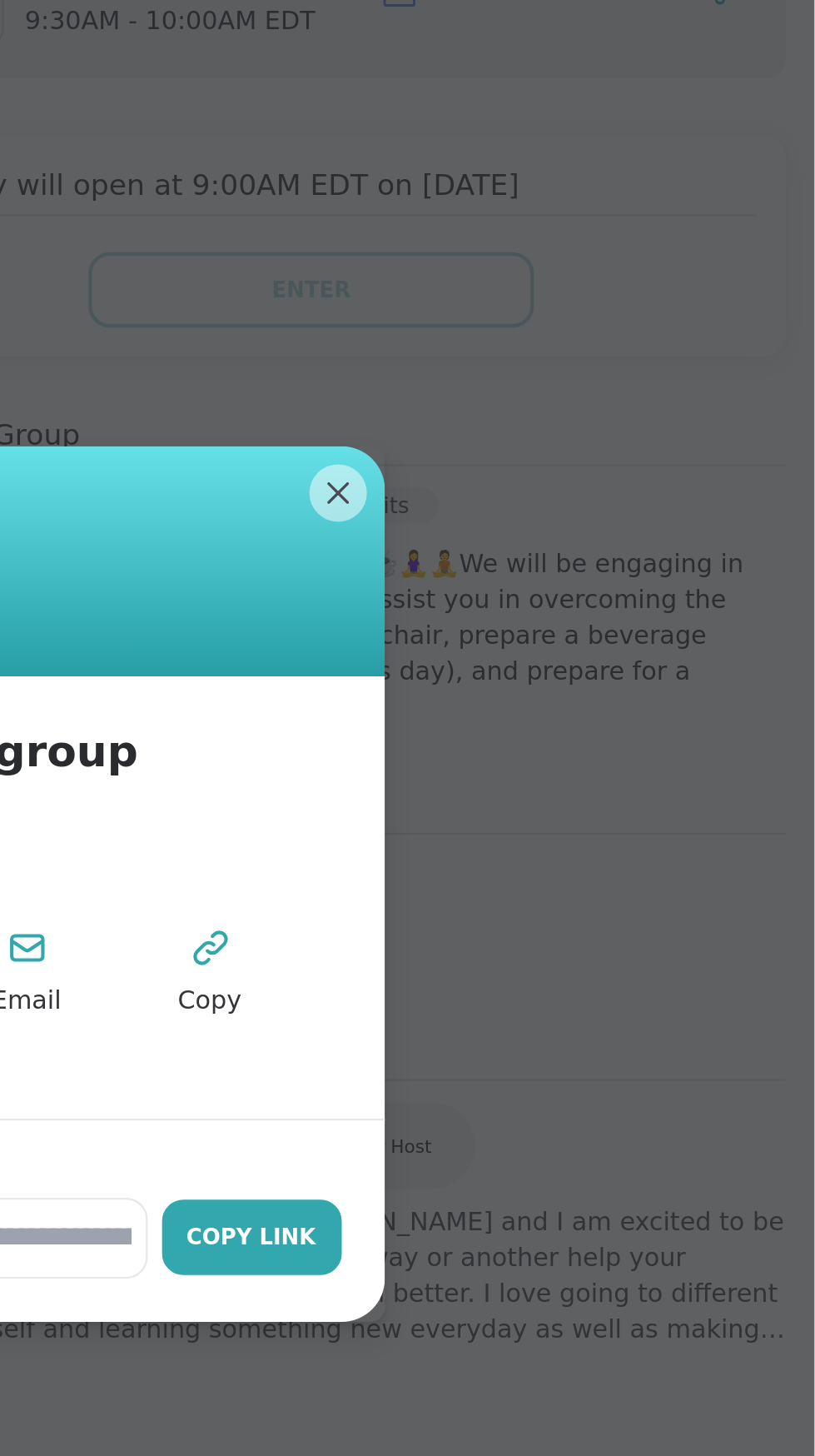
click at [555, 900] on div "Copy Link" at bounding box center [554, 892] width 66 height 15
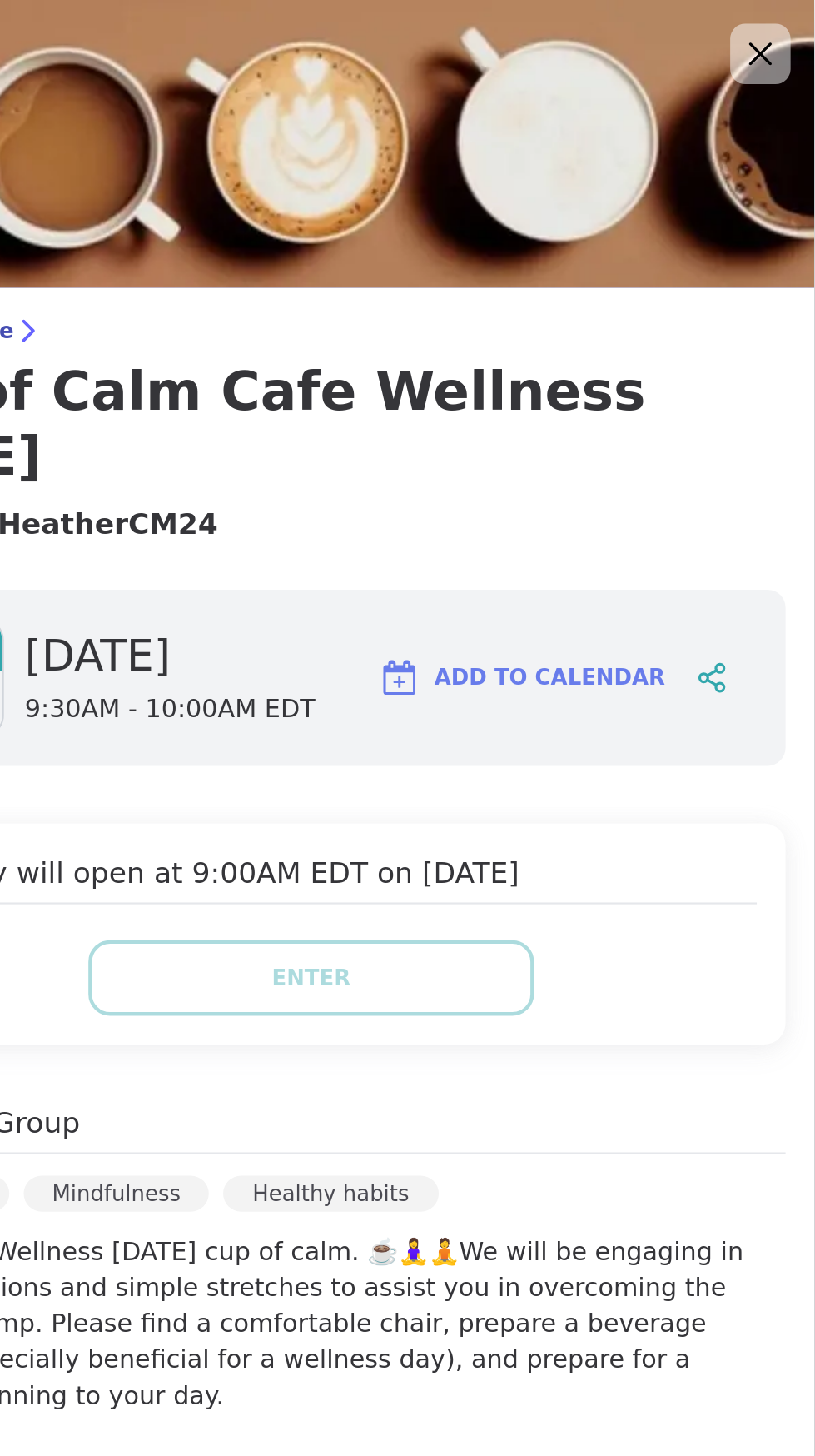
click at [791, 19] on icon at bounding box center [789, 25] width 20 height 20
